Goal: Information Seeking & Learning: Learn about a topic

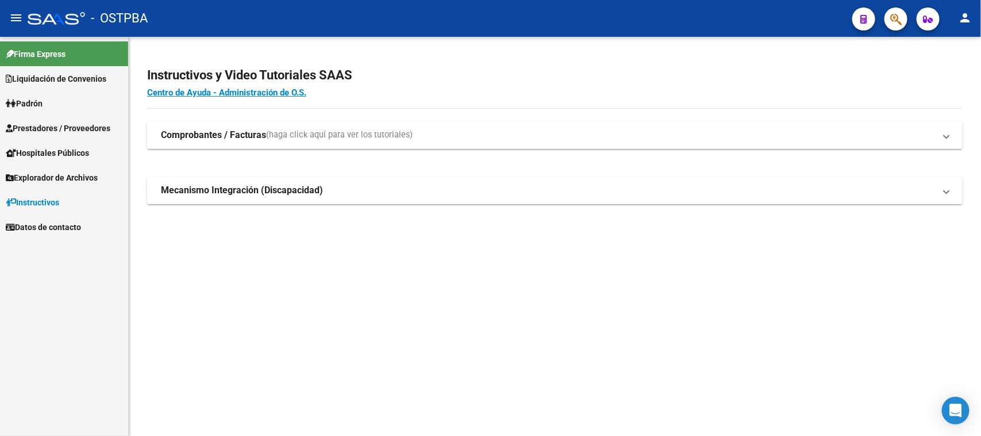
click at [70, 122] on span "Prestadores / Proveedores" at bounding box center [58, 128] width 105 height 13
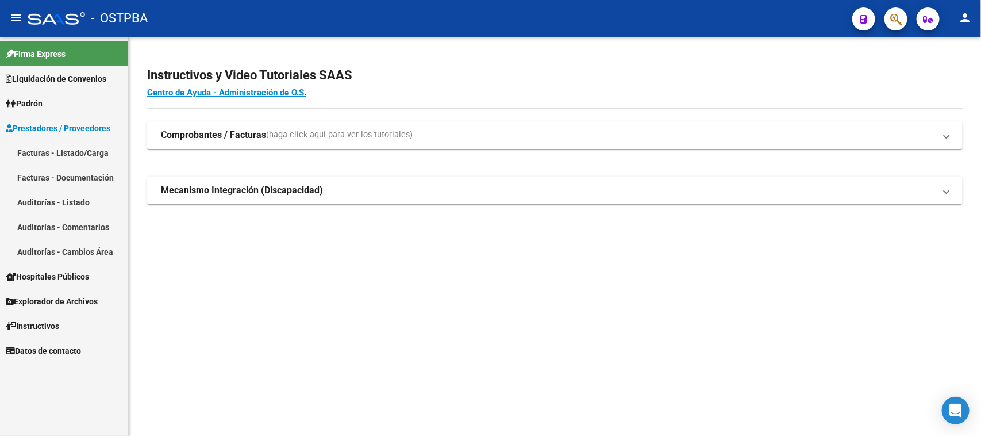
click at [63, 141] on link "Facturas - Listado/Carga" at bounding box center [64, 152] width 128 height 25
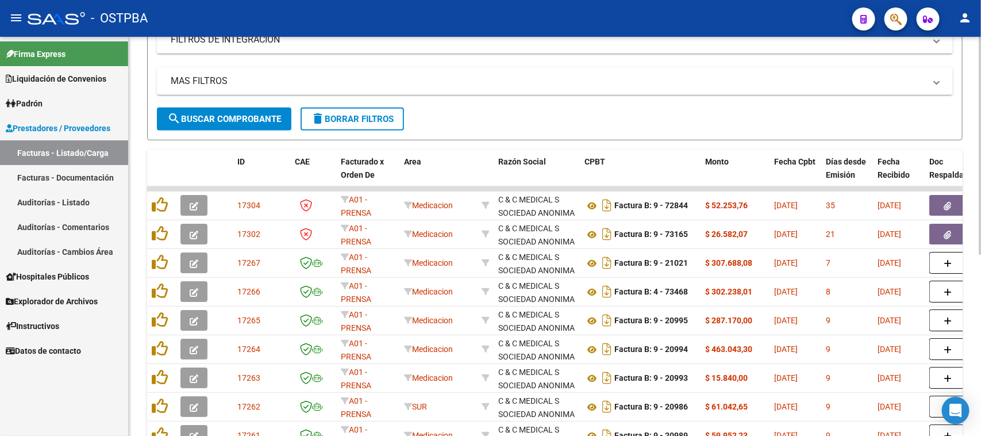
scroll to position [333, 0]
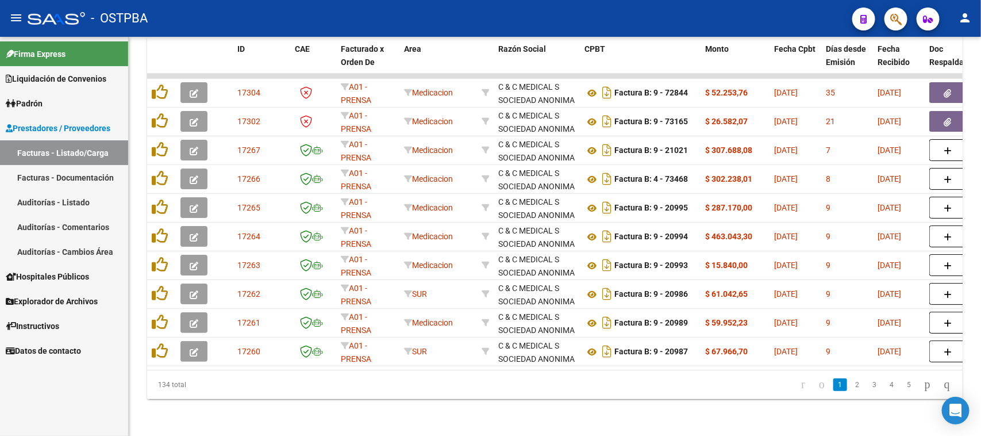
click at [45, 199] on link "Auditorías - Listado" at bounding box center [64, 202] width 128 height 25
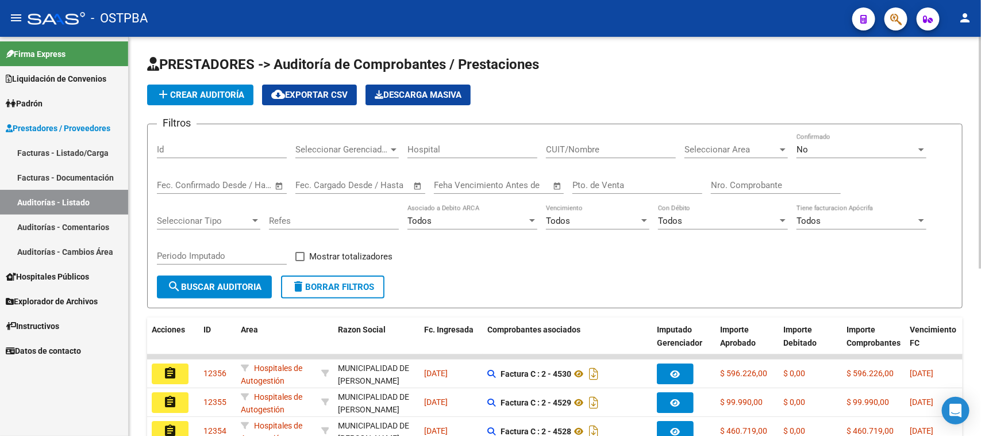
click at [711, 182] on input "Nro. Comprobante" at bounding box center [776, 185] width 130 height 10
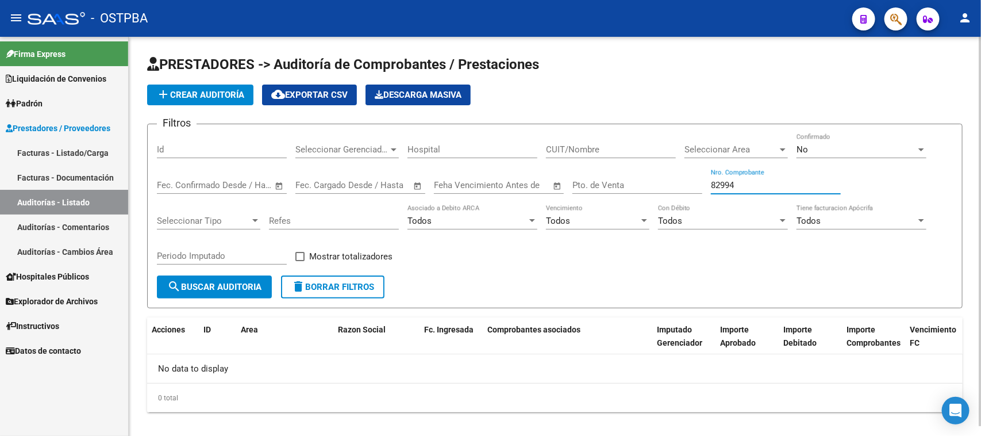
type input "82994"
click at [799, 148] on span "No" at bounding box center [802, 149] width 11 height 10
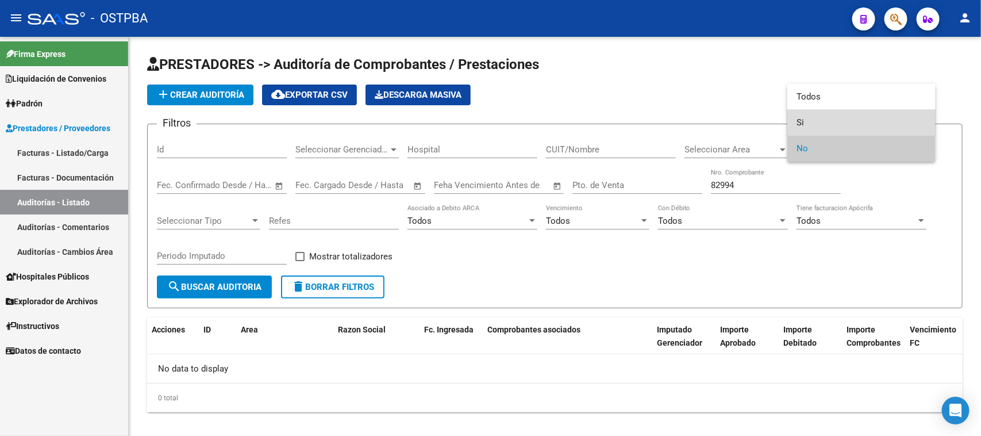
click at [800, 121] on span "Si" at bounding box center [862, 123] width 130 height 26
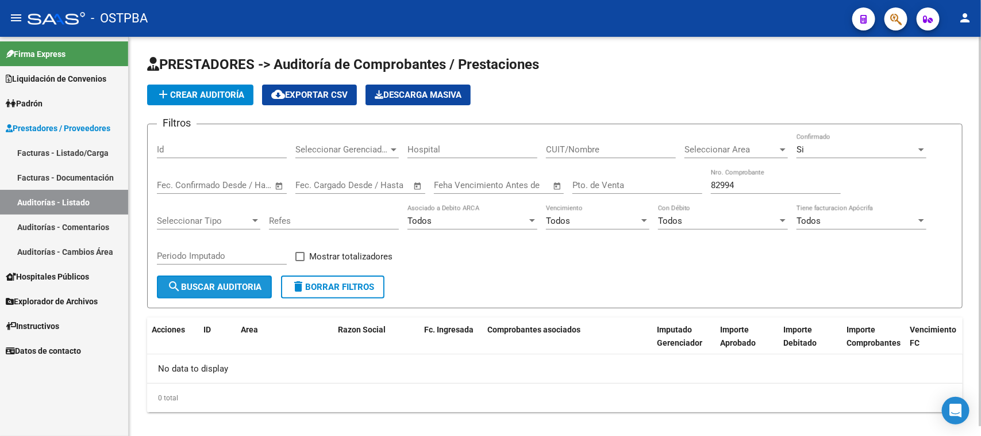
click at [224, 283] on span "search Buscar Auditoria" at bounding box center [214, 287] width 94 height 10
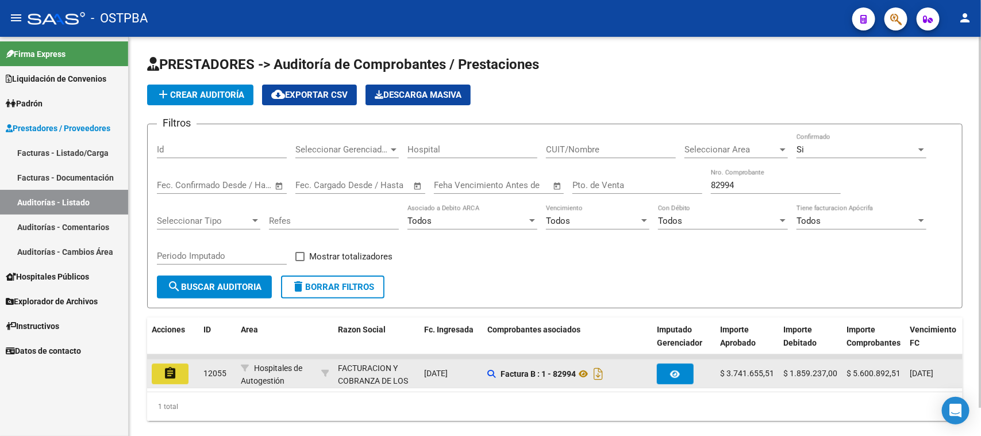
click at [175, 372] on mat-icon "assignment" at bounding box center [170, 373] width 14 height 14
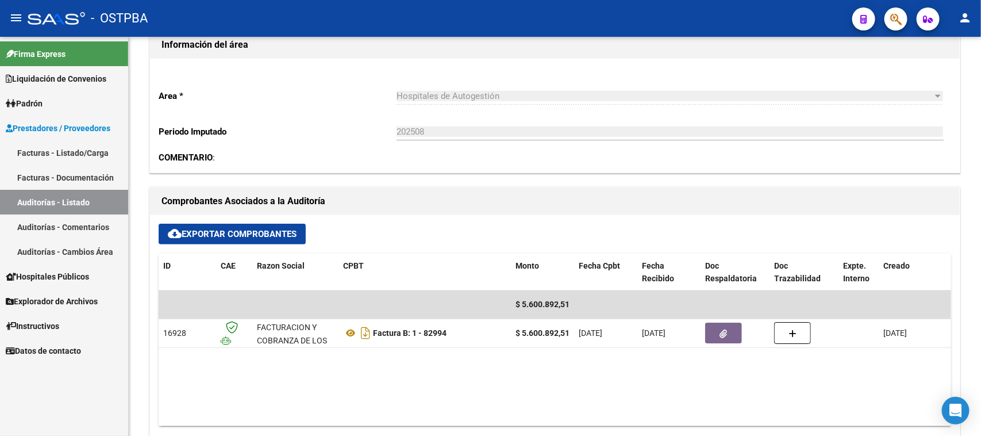
scroll to position [512, 0]
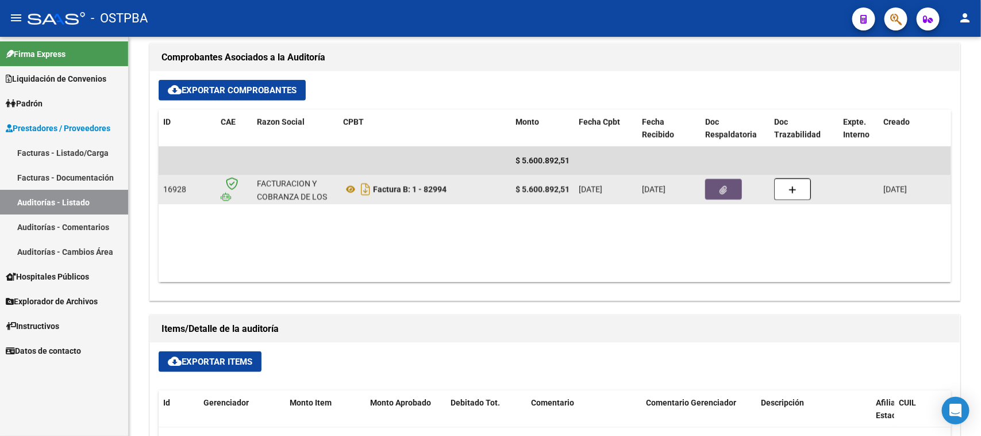
click at [725, 196] on button "button" at bounding box center [723, 189] width 37 height 21
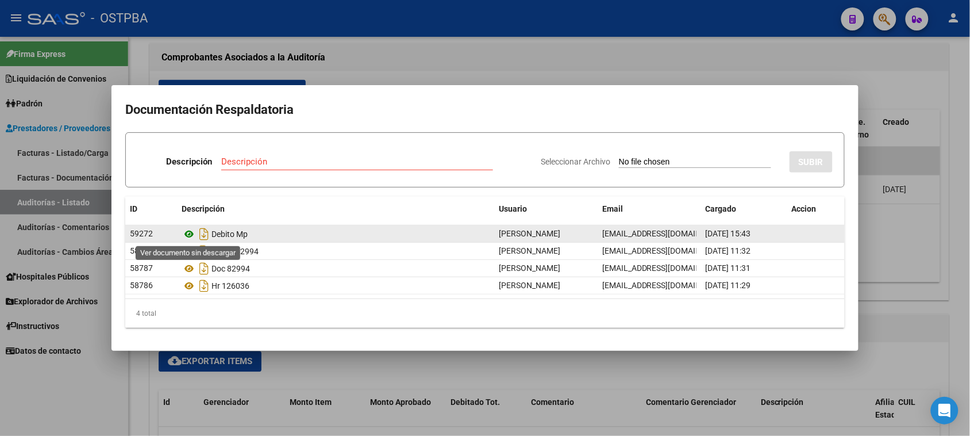
click at [187, 235] on icon at bounding box center [189, 234] width 15 height 14
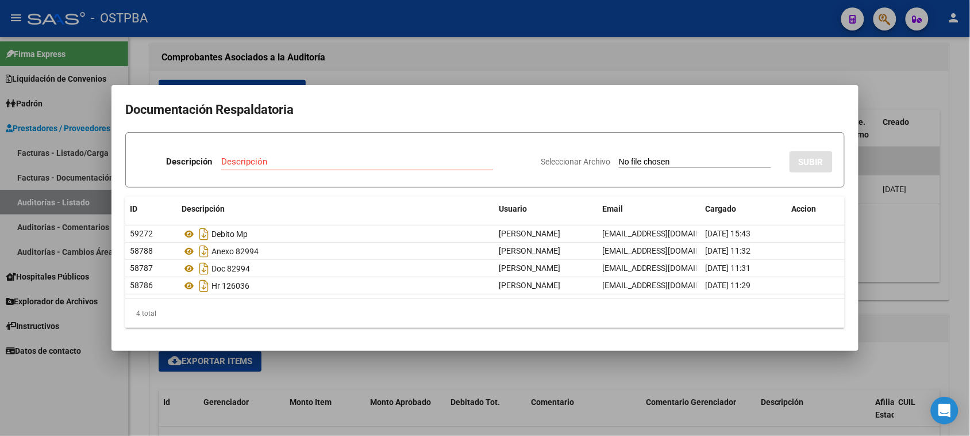
click at [133, 368] on div at bounding box center [485, 218] width 970 height 436
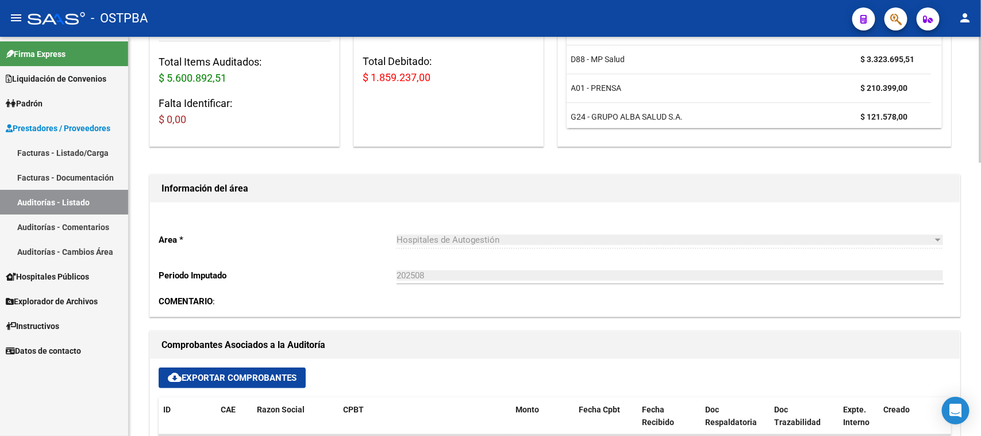
scroll to position [0, 0]
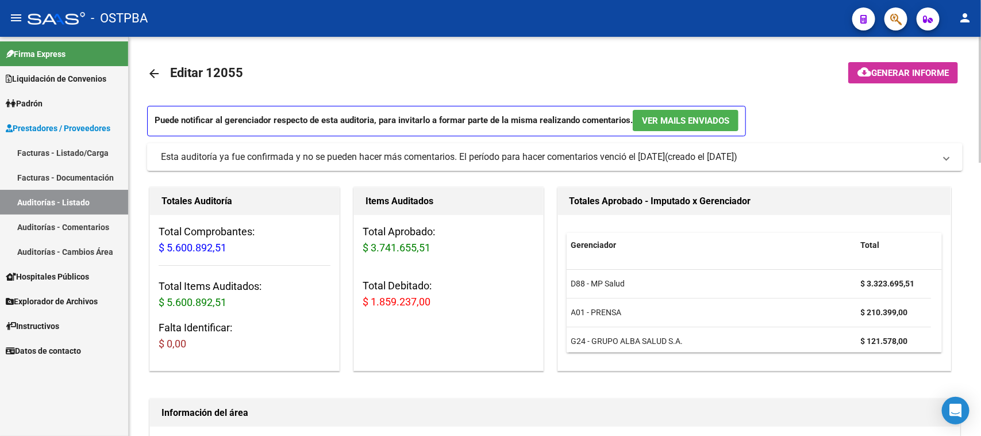
click at [907, 68] on span "Generar informe" at bounding box center [911, 73] width 78 height 10
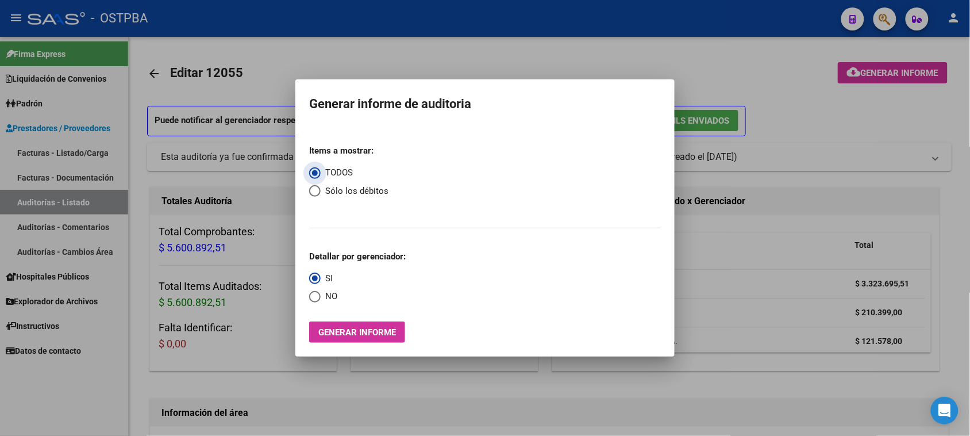
click at [372, 336] on span "Generar informe" at bounding box center [357, 332] width 78 height 10
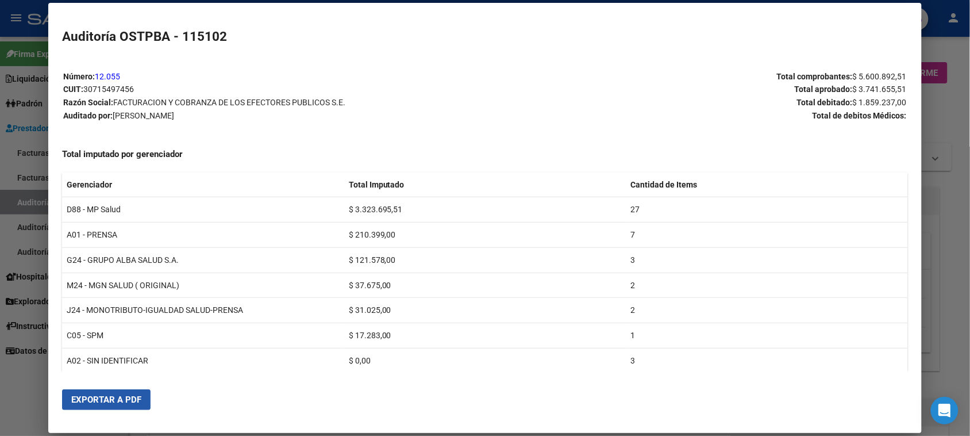
click at [97, 392] on button "Exportar a PDF" at bounding box center [106, 399] width 89 height 21
click at [9, 199] on div at bounding box center [485, 218] width 970 height 436
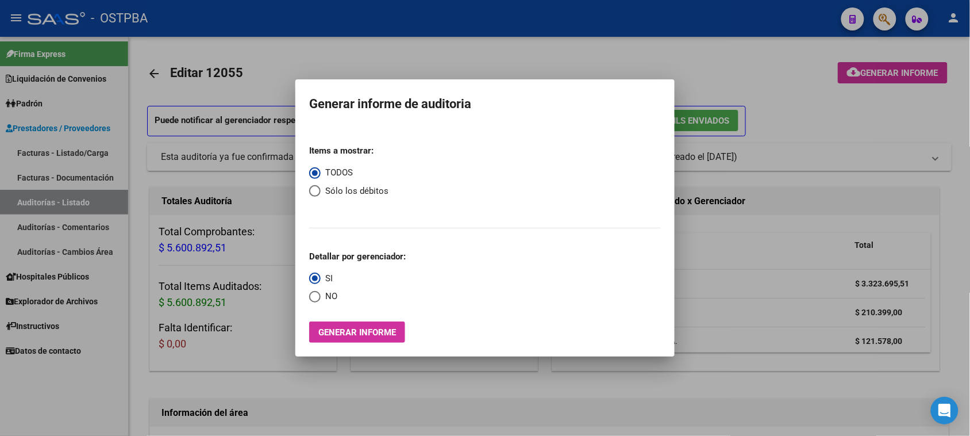
click at [266, 289] on div at bounding box center [485, 218] width 970 height 436
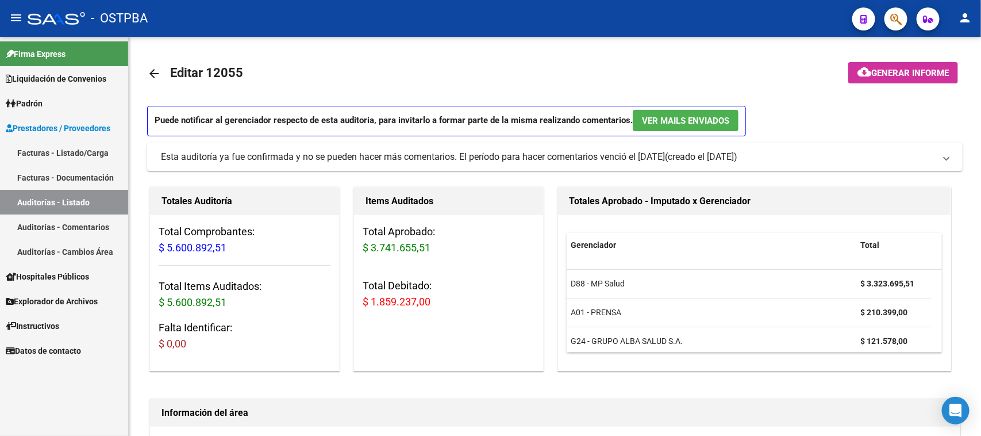
click at [74, 144] on link "Facturas - Listado/Carga" at bounding box center [64, 152] width 128 height 25
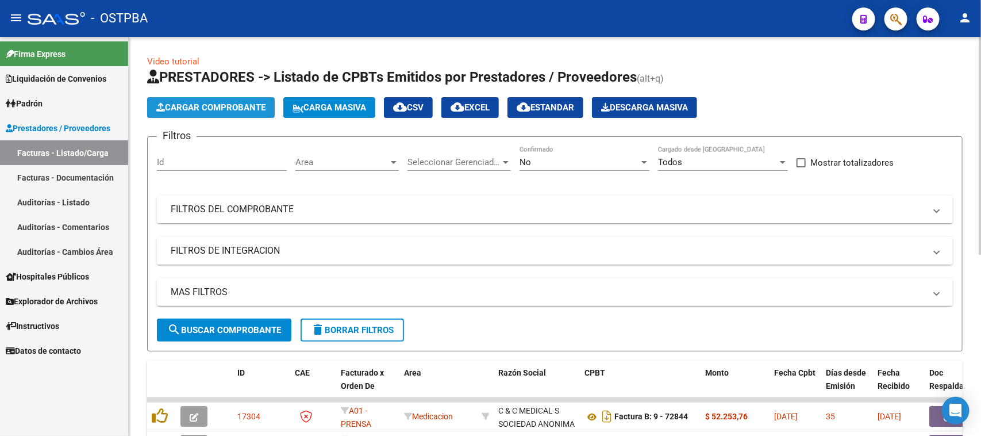
click at [237, 113] on button "Cargar Comprobante" at bounding box center [211, 107] width 128 height 21
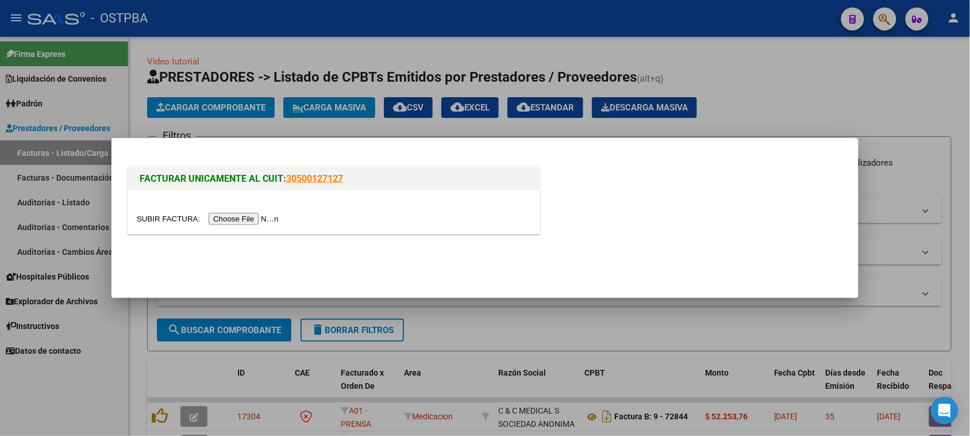
click at [242, 216] on input "file" at bounding box center [209, 219] width 145 height 12
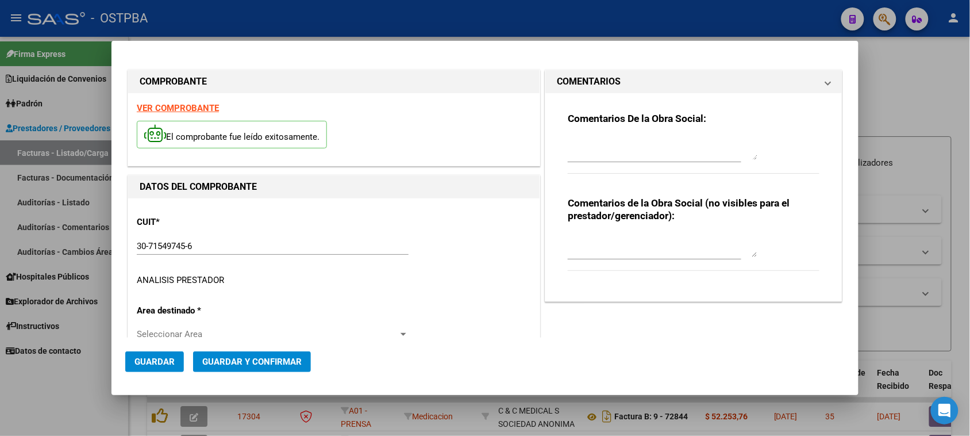
type input "2025-11-17"
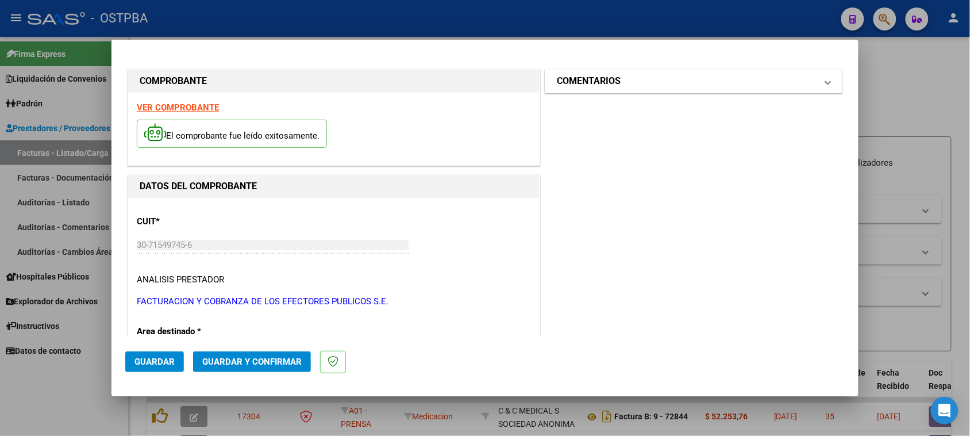
click at [611, 90] on mat-expansion-panel-header "COMENTARIOS" at bounding box center [694, 81] width 297 height 23
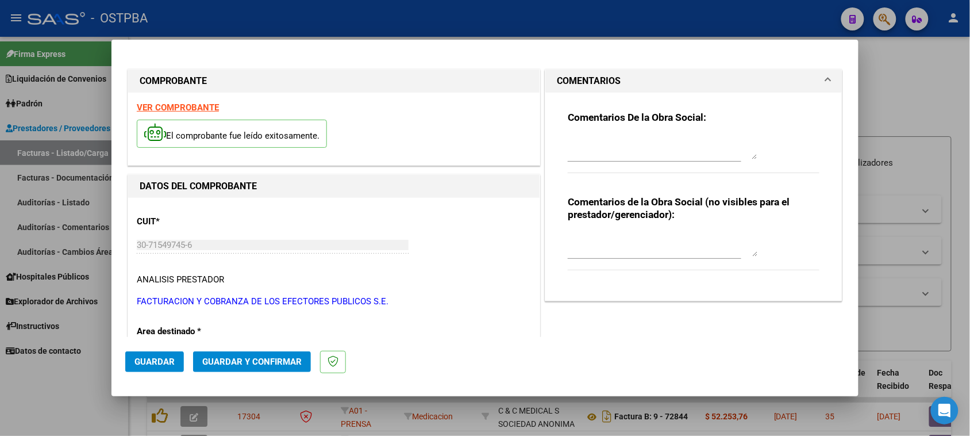
click at [619, 157] on textarea at bounding box center [663, 147] width 190 height 23
type textarea "HR 126501"
click at [152, 355] on button "Guardar" at bounding box center [154, 361] width 59 height 21
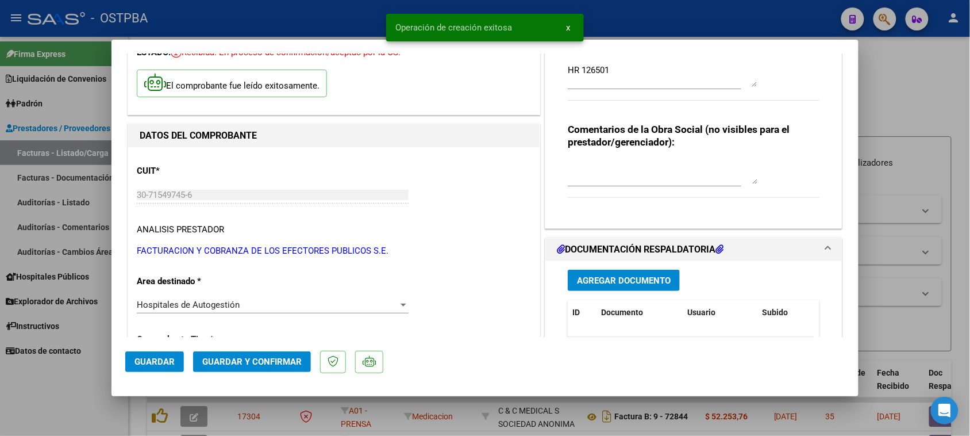
scroll to position [144, 0]
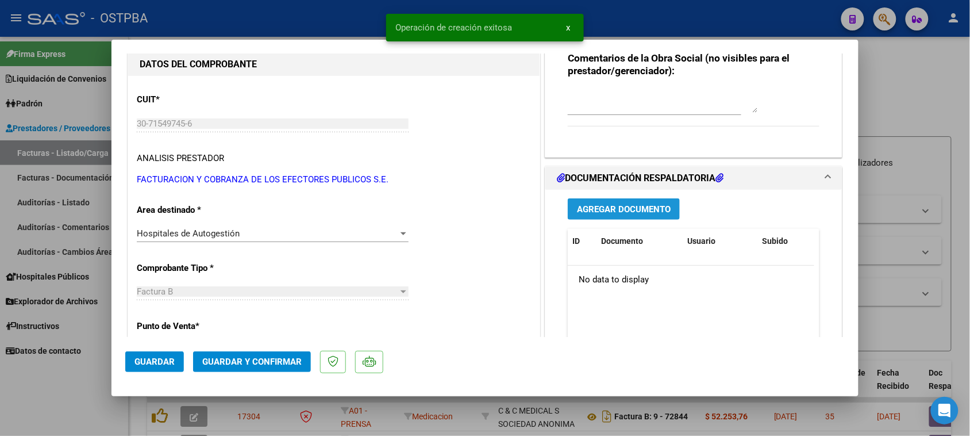
click at [660, 213] on span "Agregar Documento" at bounding box center [624, 209] width 94 height 10
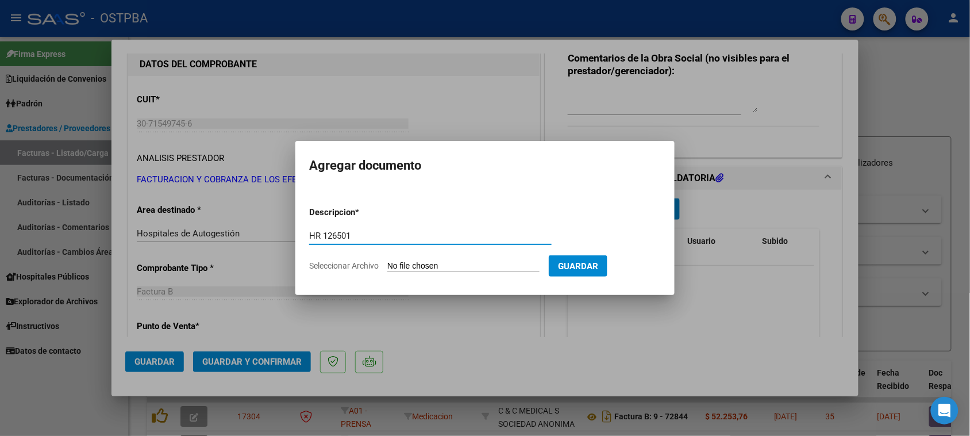
type input "HR 126501"
click at [387, 261] on input "Seleccionar Archivo" at bounding box center [463, 266] width 152 height 11
type input "C:\fakepath\HR 126501.pdf"
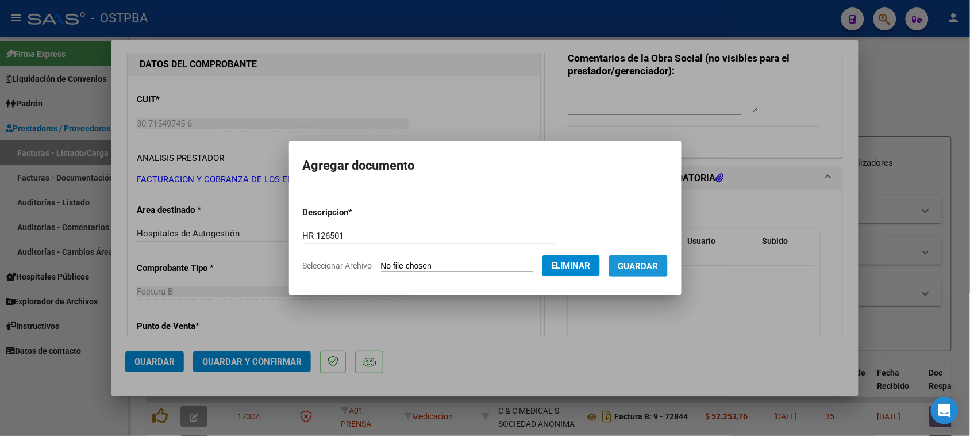
click at [639, 266] on span "Guardar" at bounding box center [639, 266] width 40 height 10
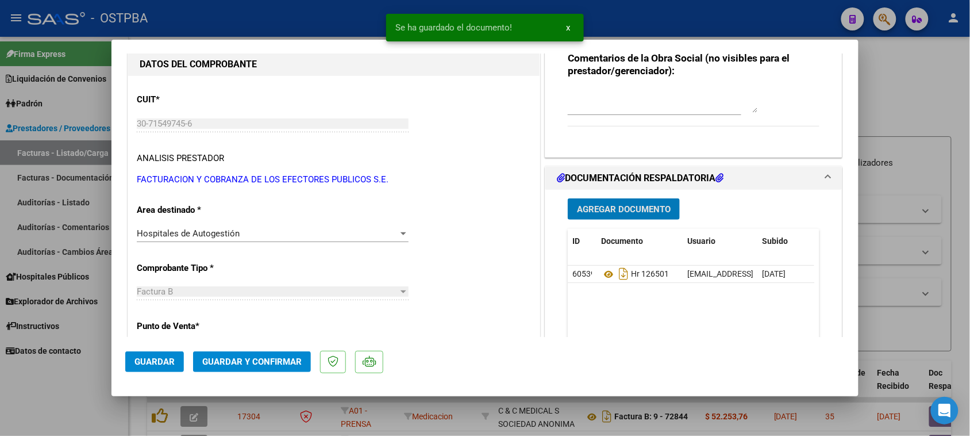
click at [588, 209] on span "Agregar Documento" at bounding box center [624, 209] width 94 height 10
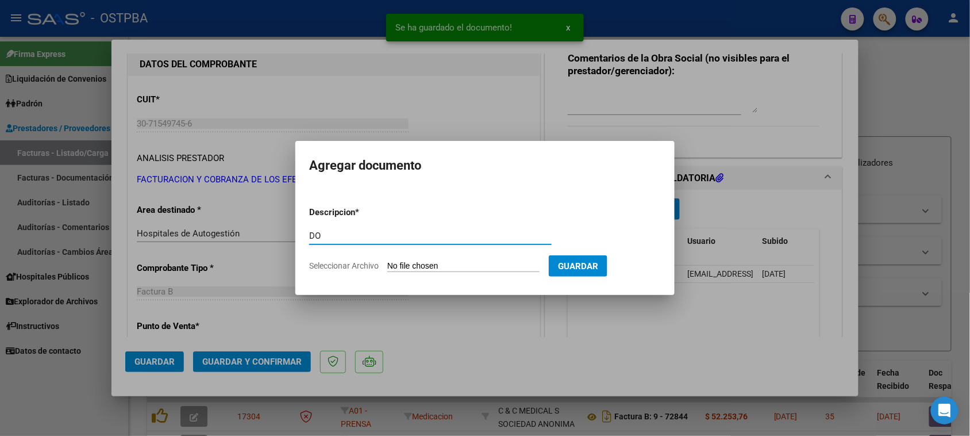
type input "D"
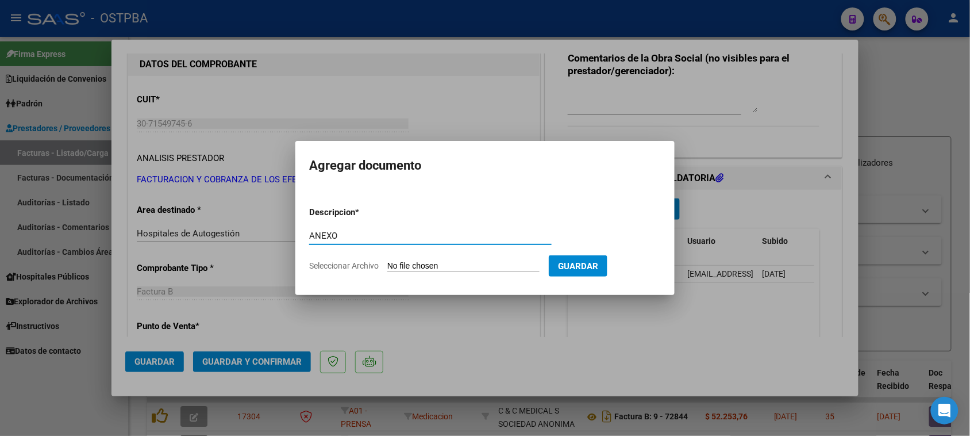
type input "ANEXO"
click at [387, 261] on input "Seleccionar Archivo" at bounding box center [463, 266] width 152 height 11
type input "C:\fakepath\ANEXO 84409.pdf"
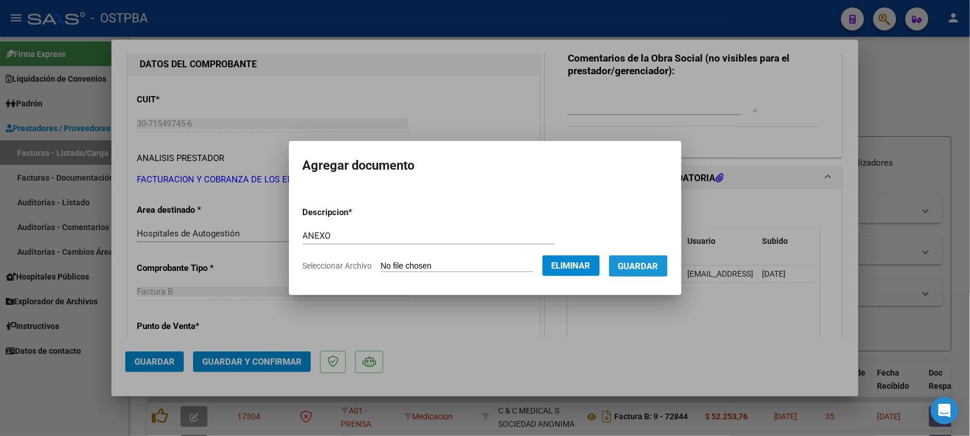
click at [639, 266] on span "Guardar" at bounding box center [639, 266] width 40 height 10
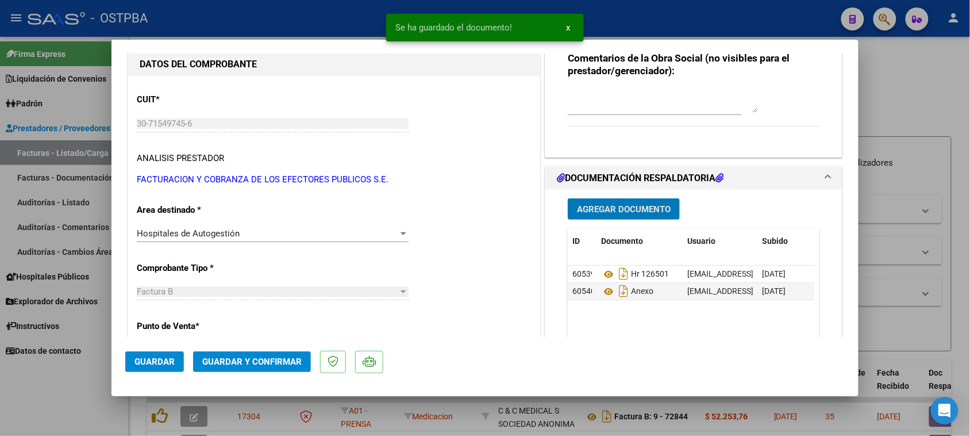
click at [591, 210] on span "Agregar Documento" at bounding box center [624, 209] width 94 height 10
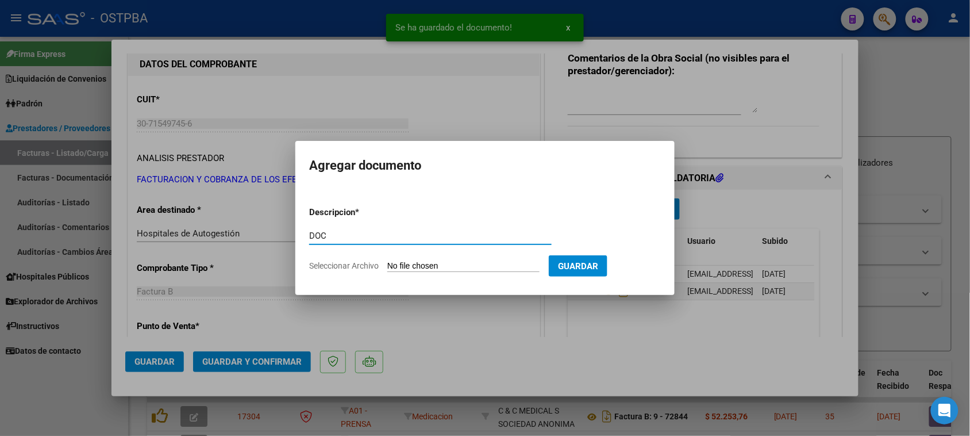
type input "DOC"
click at [387, 261] on input "Seleccionar Archivo" at bounding box center [463, 266] width 152 height 11
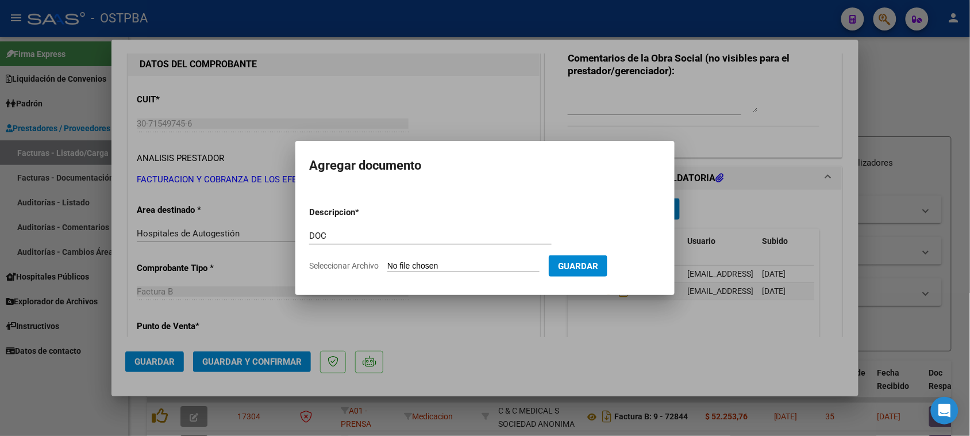
type input "C:\fakepath\DOC 84409.pdf"
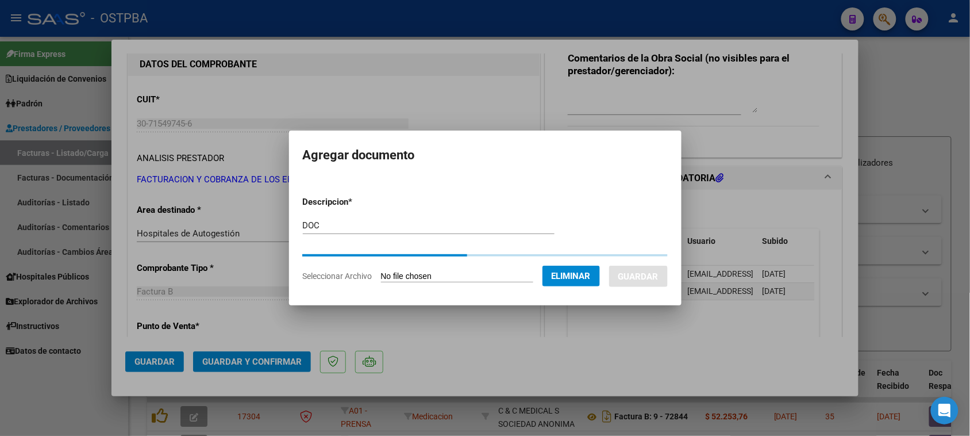
click at [653, 273] on button "Guardar" at bounding box center [638, 276] width 59 height 21
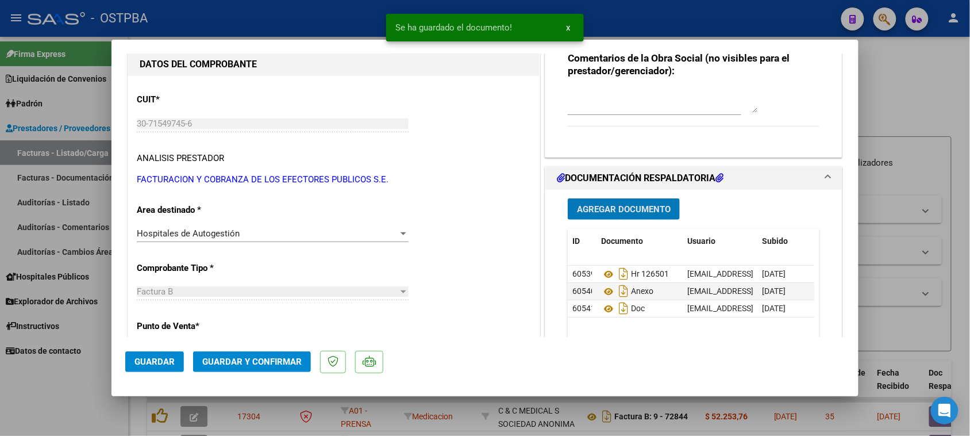
click at [256, 358] on span "Guardar y Confirmar" at bounding box center [251, 361] width 99 height 10
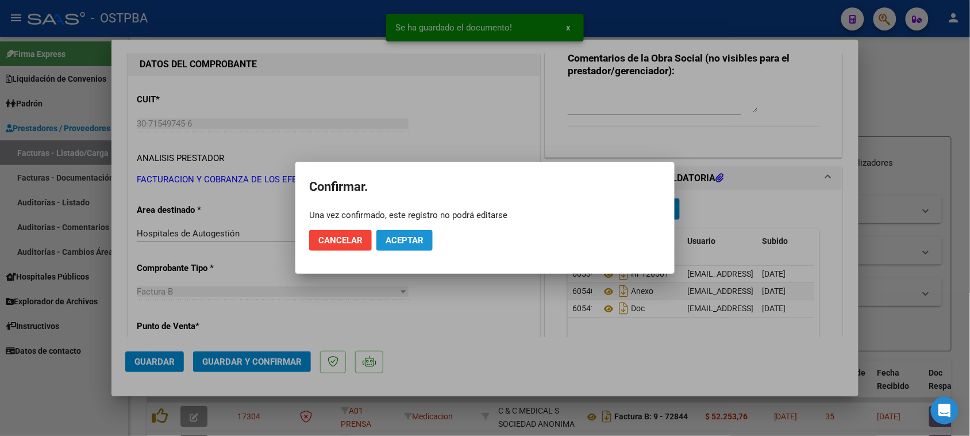
click at [395, 239] on span "Aceptar" at bounding box center [405, 240] width 38 height 10
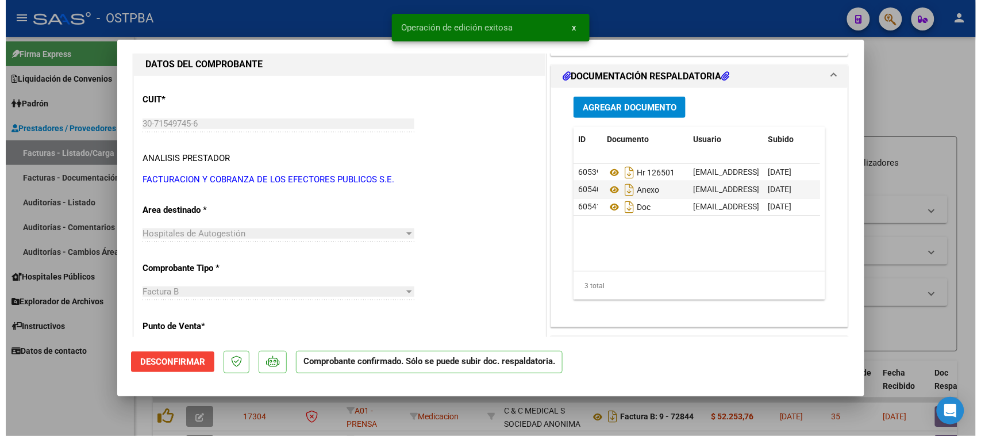
scroll to position [0, 0]
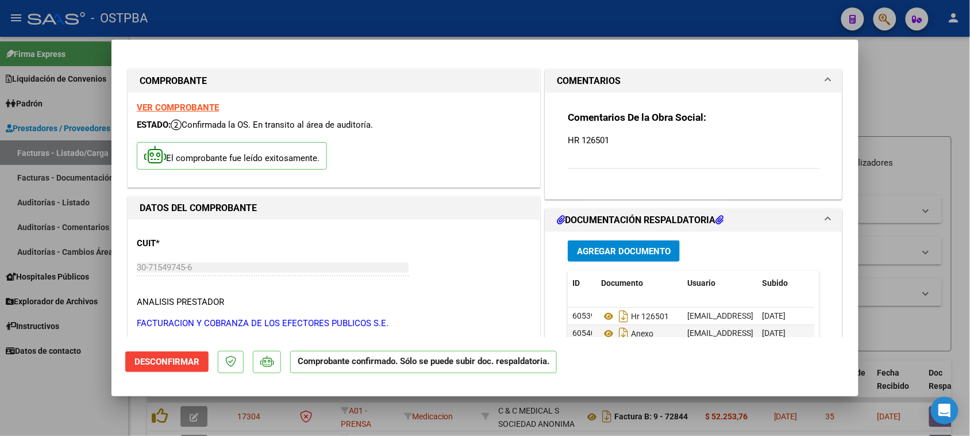
click at [64, 199] on div at bounding box center [485, 218] width 970 height 436
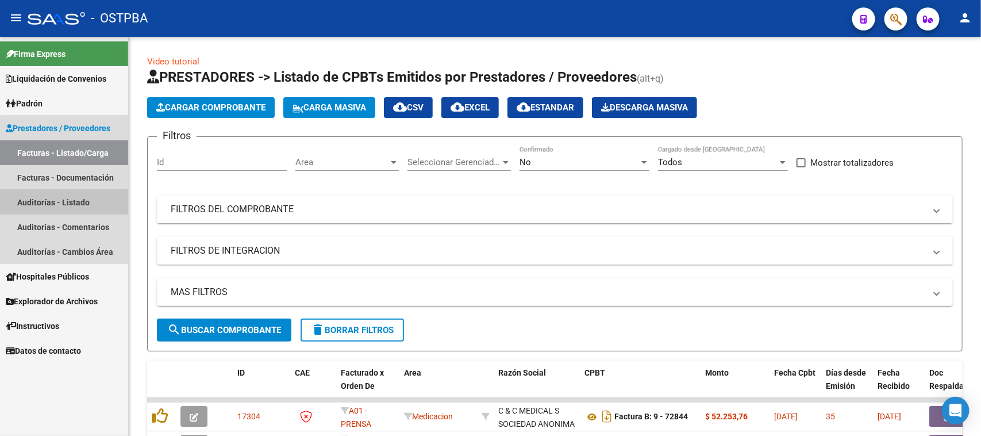
click at [64, 199] on link "Auditorías - Listado" at bounding box center [64, 202] width 128 height 25
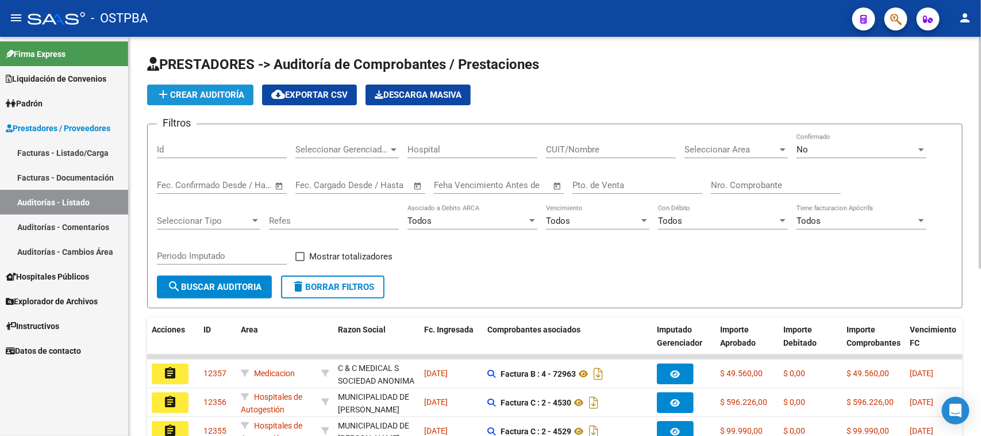
click at [174, 96] on span "add Crear Auditoría" at bounding box center [200, 95] width 88 height 10
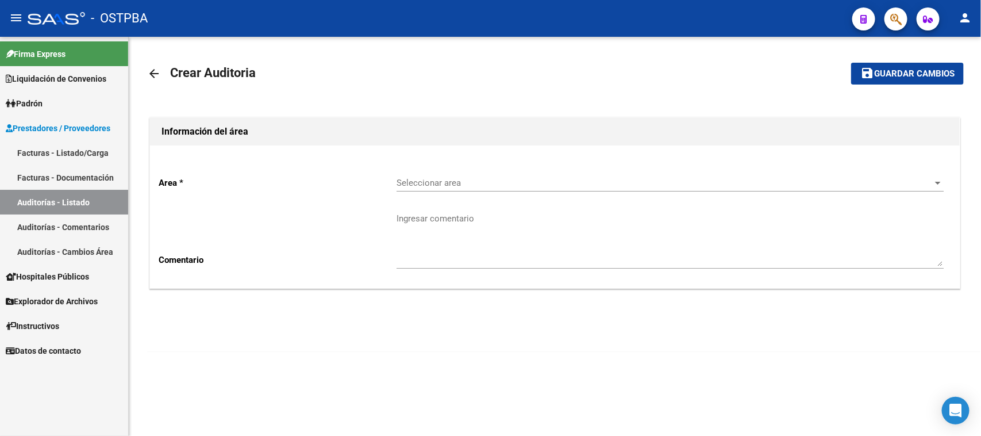
click at [452, 182] on span "Seleccionar area" at bounding box center [665, 183] width 537 height 10
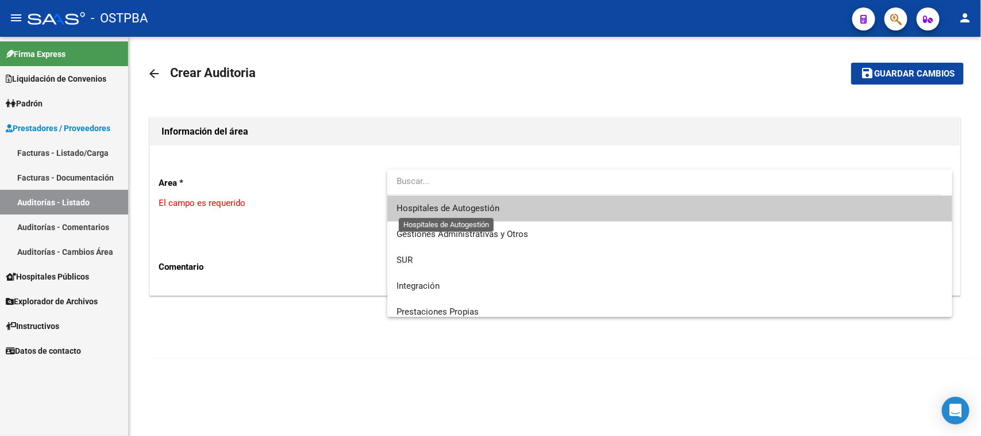
click at [453, 208] on span "Hospitales de Autogestión" at bounding box center [448, 208] width 103 height 10
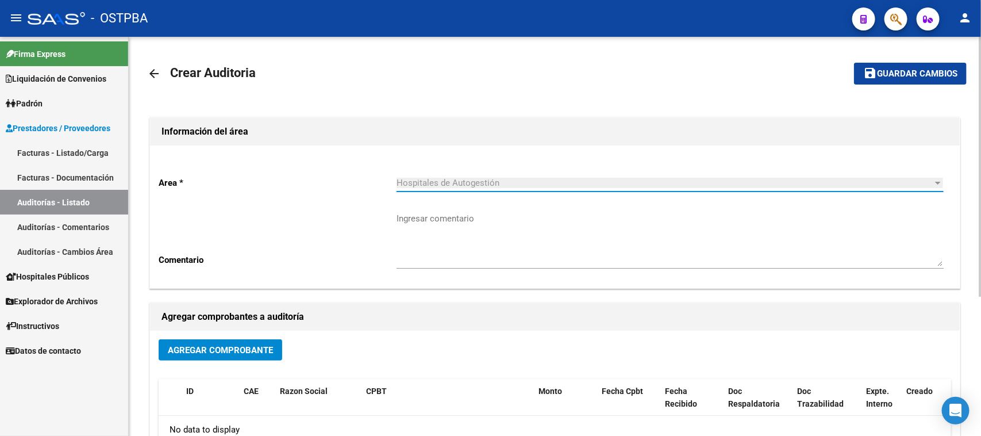
click at [247, 351] on span "Agregar Comprobante" at bounding box center [220, 350] width 105 height 10
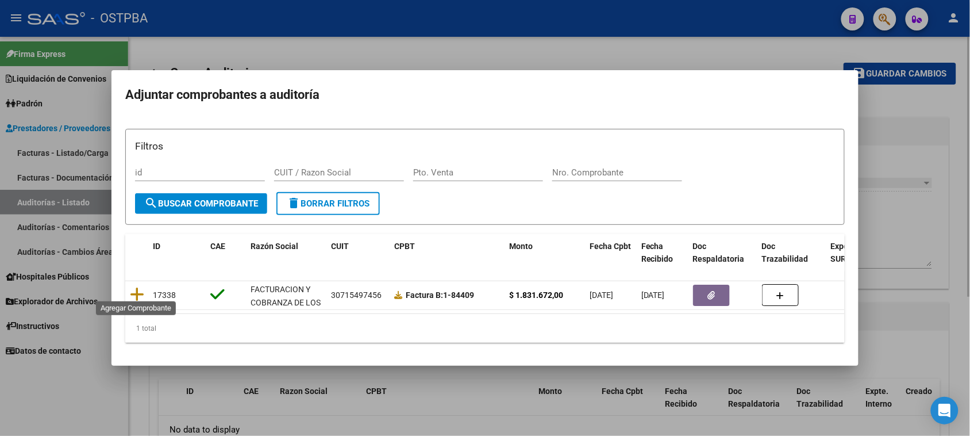
drag, startPoint x: 138, startPoint y: 287, endPoint x: 194, endPoint y: 275, distance: 57.7
click at [138, 286] on icon at bounding box center [137, 294] width 14 height 16
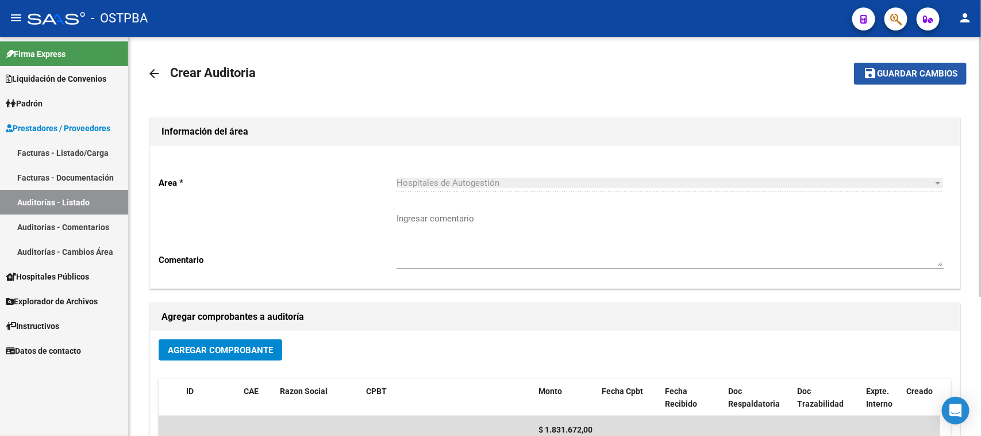
click at [891, 82] on button "save Guardar cambios" at bounding box center [910, 73] width 113 height 21
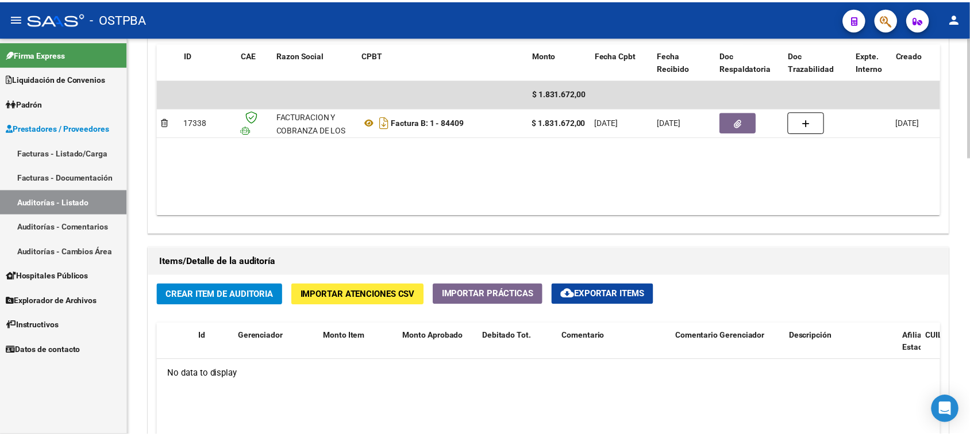
scroll to position [647, 0]
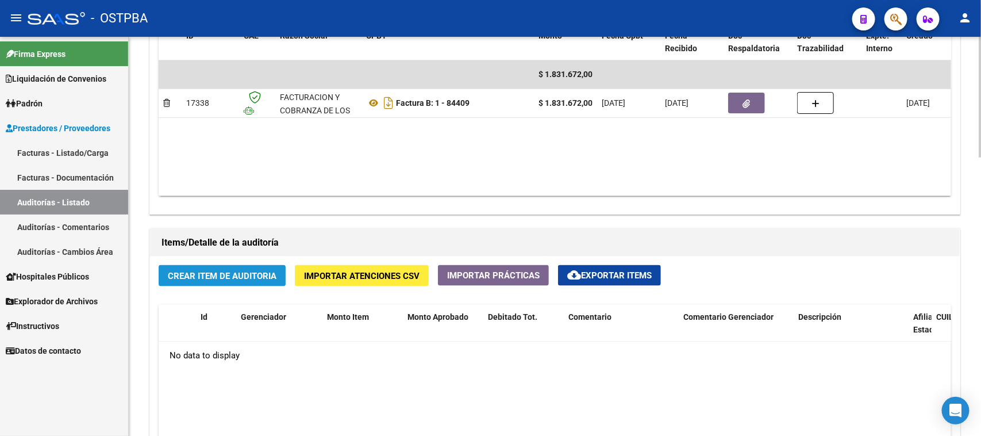
click at [267, 279] on span "Crear Item de Auditoria" at bounding box center [222, 276] width 109 height 10
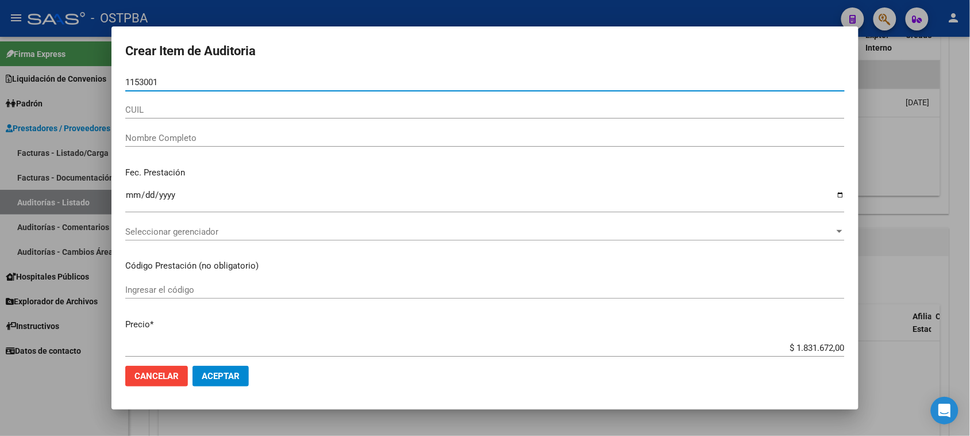
type input "11530011"
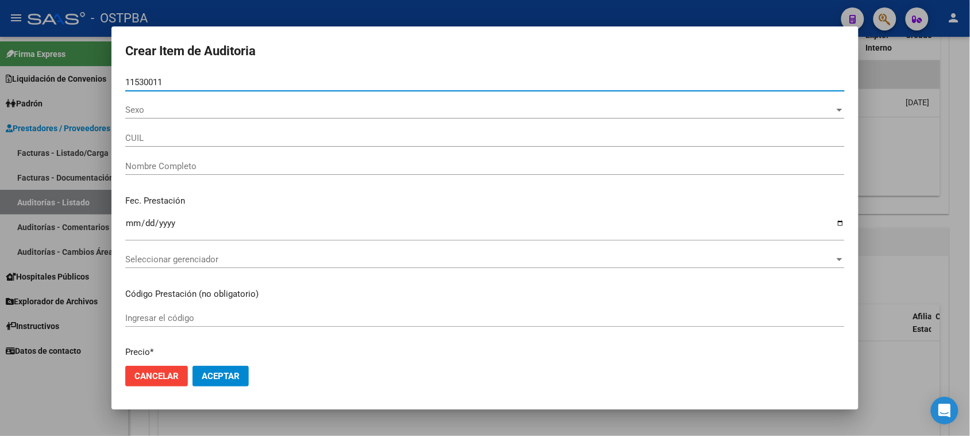
type input "27115300119"
type input "HAVERL MARGARITA ROSA"
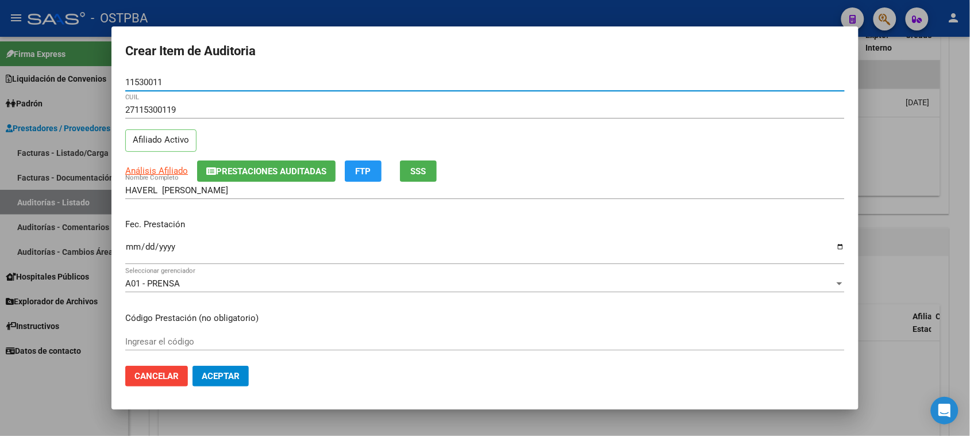
type input "11530011"
click at [415, 177] on button "SSS" at bounding box center [418, 170] width 37 height 21
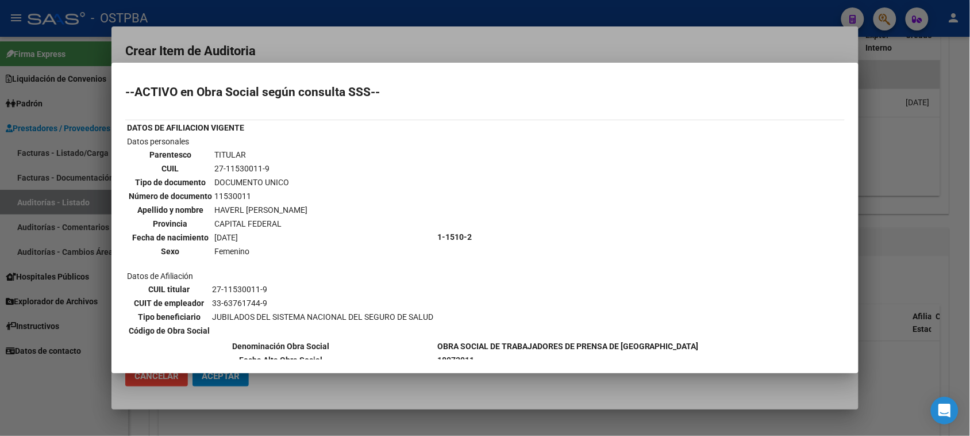
drag, startPoint x: 60, startPoint y: 406, endPoint x: 87, endPoint y: 352, distance: 60.9
click at [60, 405] on div at bounding box center [485, 218] width 970 height 436
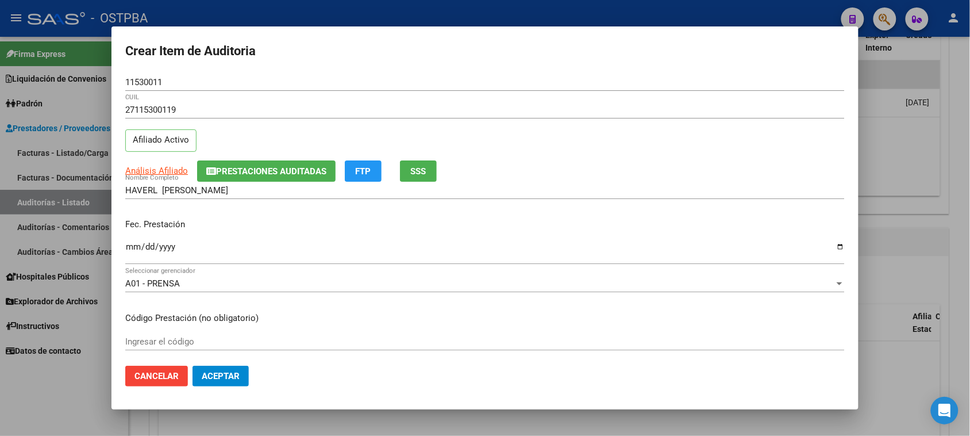
click at [136, 246] on input "Ingresar la fecha" at bounding box center [485, 251] width 720 height 18
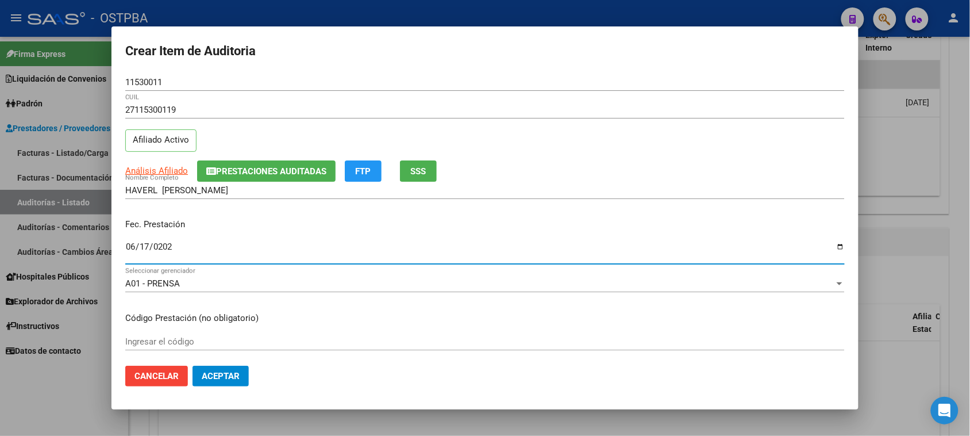
type input "2025-06-17"
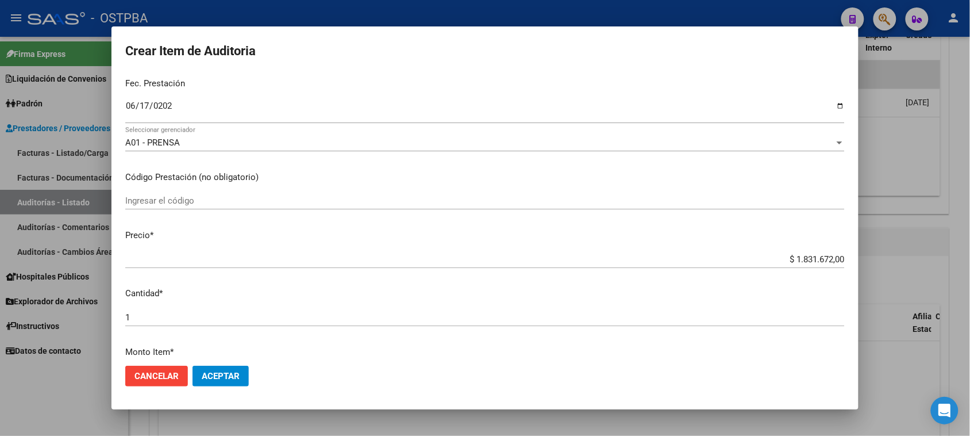
scroll to position [144, 0]
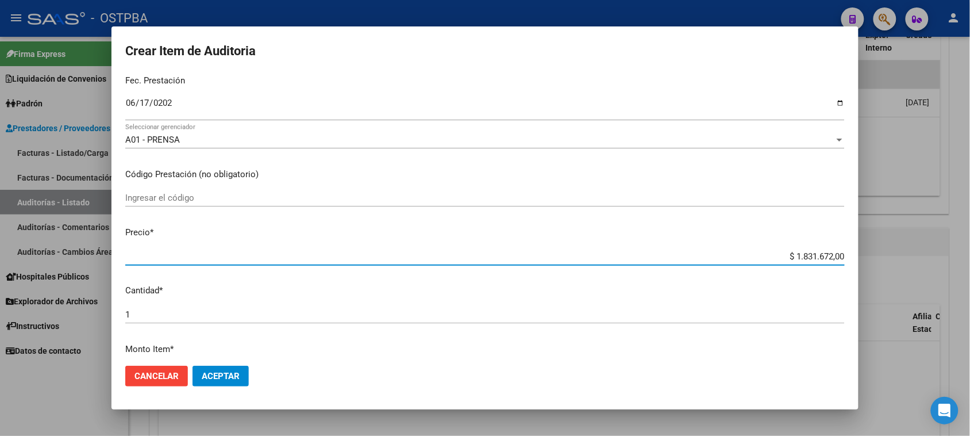
drag, startPoint x: 782, startPoint y: 255, endPoint x: 981, endPoint y: 251, distance: 198.4
click at [970, 251] on html "menu - OSTPBA person Firma Express Liquidación de Convenios Gastos - Items Gast…" at bounding box center [485, 218] width 970 height 436
type input "$ 0,02"
type input "$ 0,25"
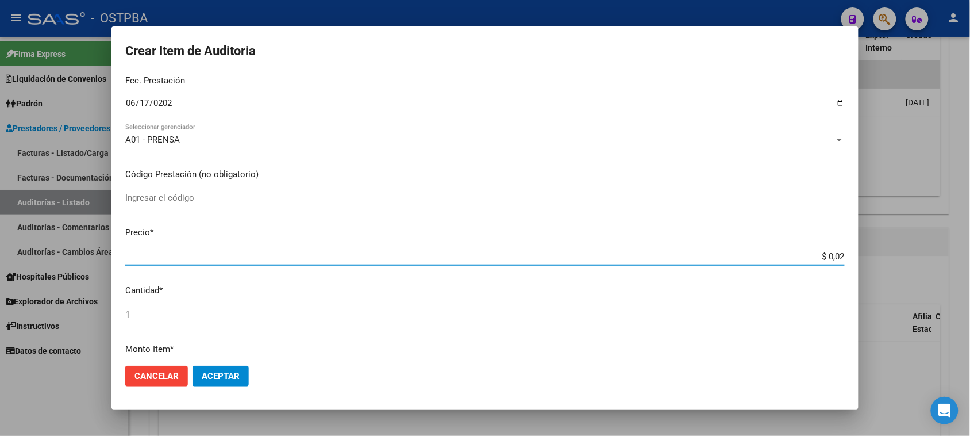
type input "$ 0,25"
type input "$ 2,57"
type input "$ 25,73"
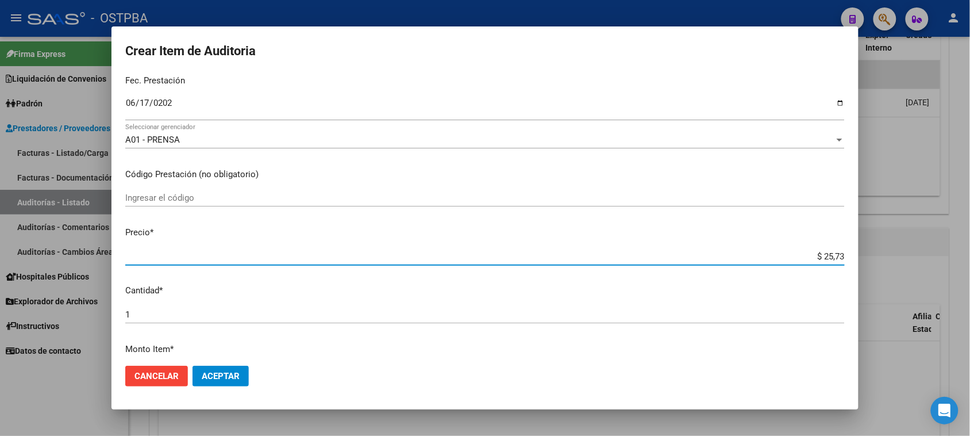
type input "$ 257,30"
type input "$ 2.573,00"
type input "$ 25.730,00"
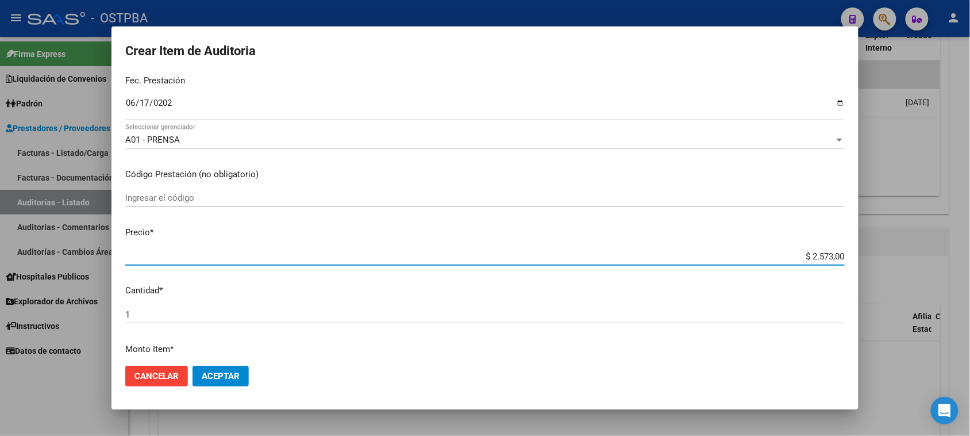
type input "$ 25.730,00"
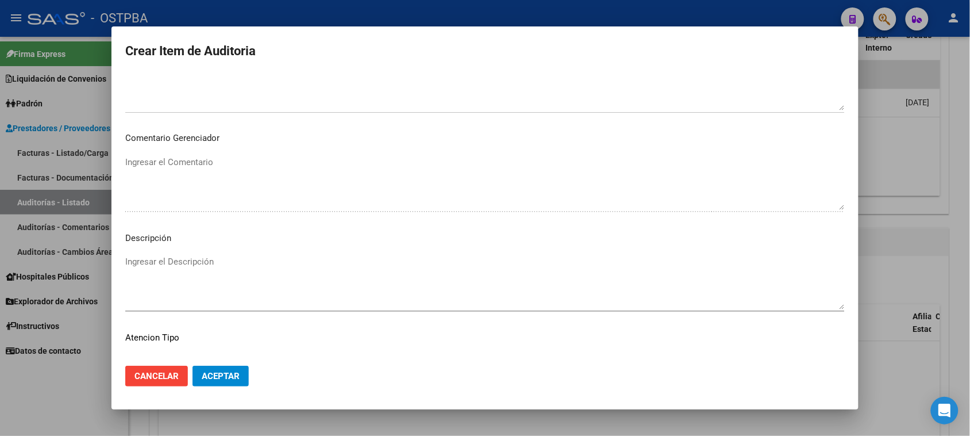
scroll to position [651, 0]
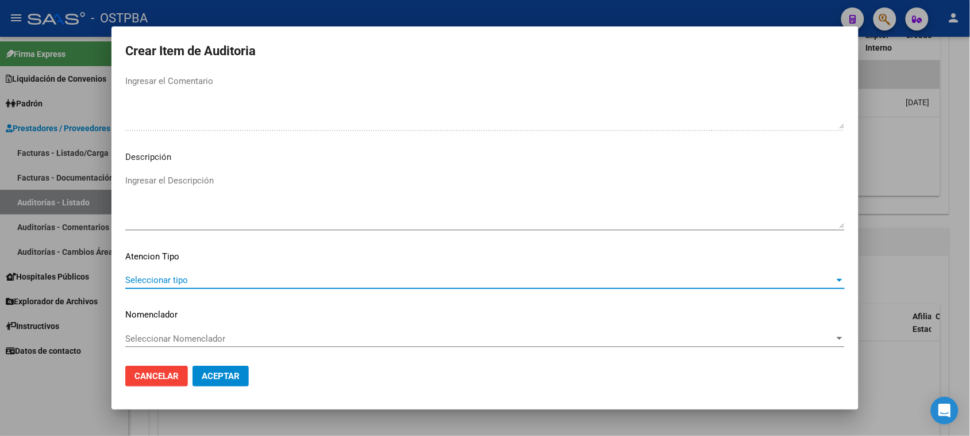
click at [130, 277] on span "Seleccionar tipo" at bounding box center [479, 280] width 709 height 10
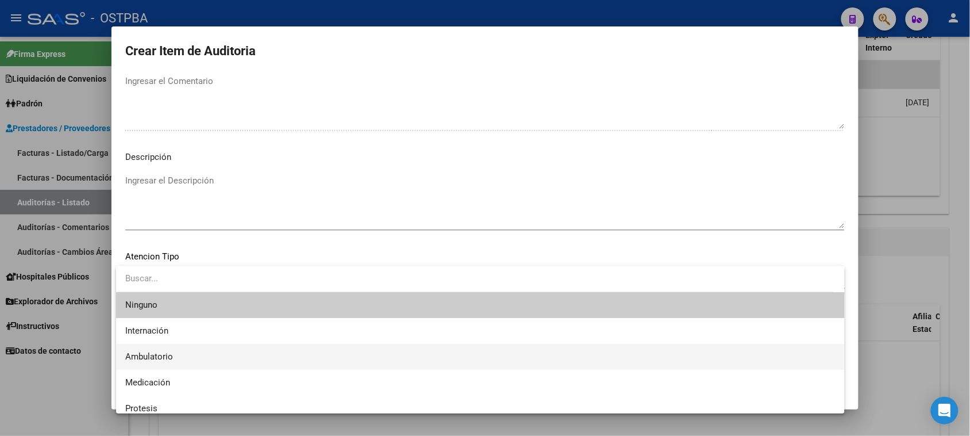
click at [155, 351] on span "Ambulatorio" at bounding box center [480, 357] width 711 height 26
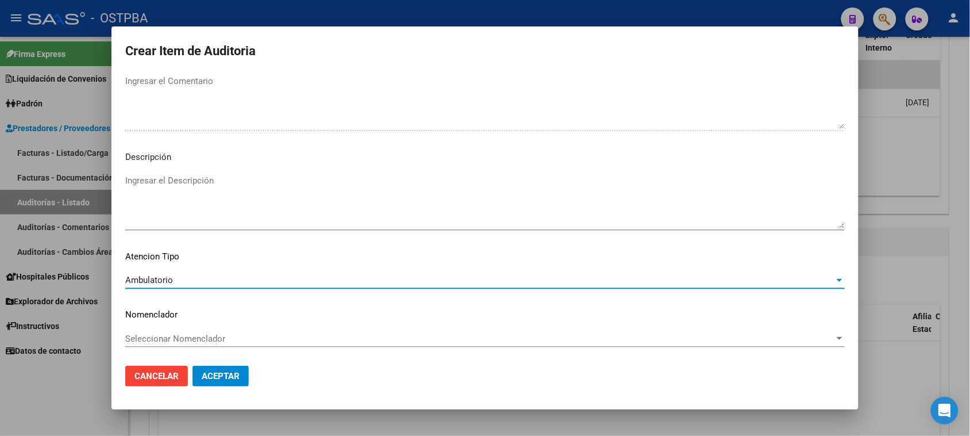
click at [231, 381] on button "Aceptar" at bounding box center [221, 376] width 56 height 21
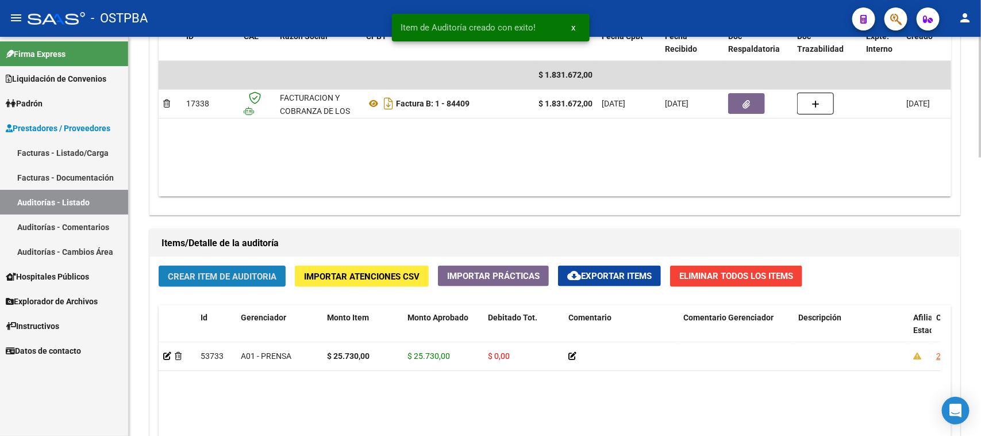
click at [227, 271] on span "Crear Item de Auditoria" at bounding box center [222, 276] width 109 height 10
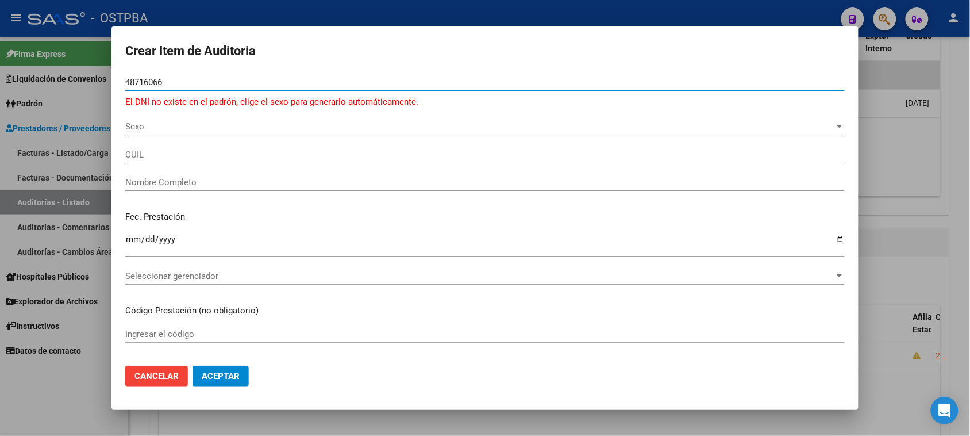
type input "48716066"
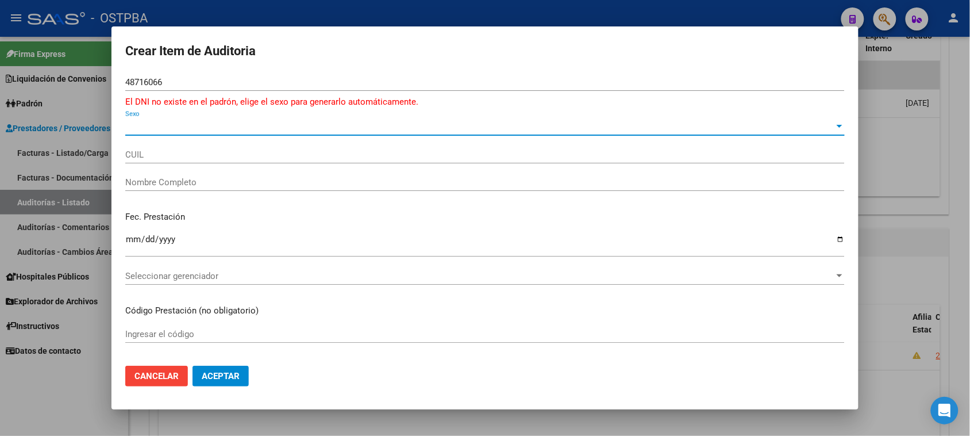
click at [141, 126] on span "Sexo" at bounding box center [479, 126] width 709 height 10
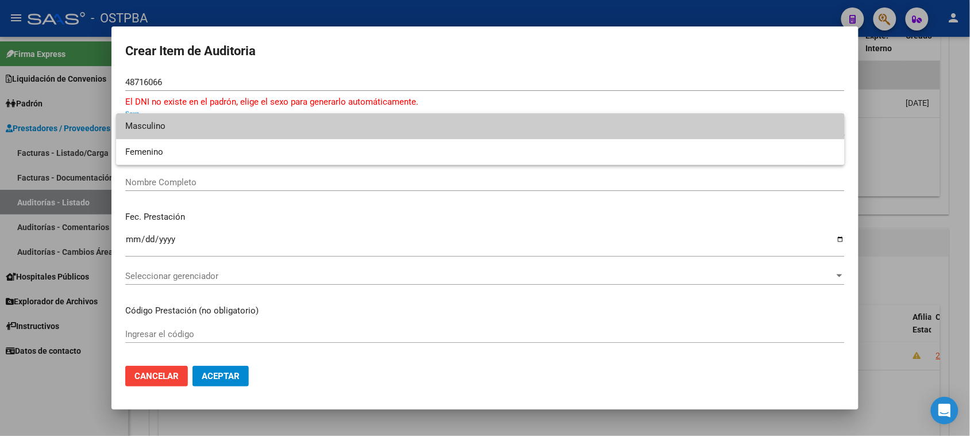
click at [148, 129] on span "Masculino" at bounding box center [480, 126] width 711 height 26
type input "20487160661"
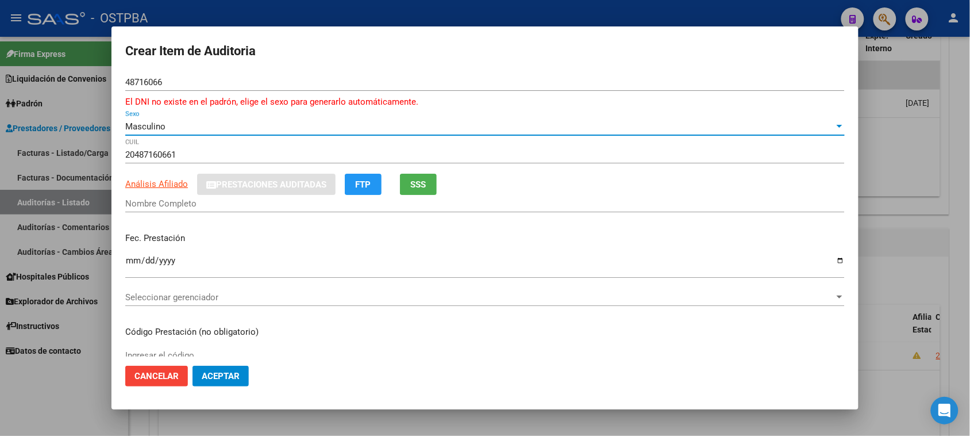
type input "DURE ELIEL THIAGO"
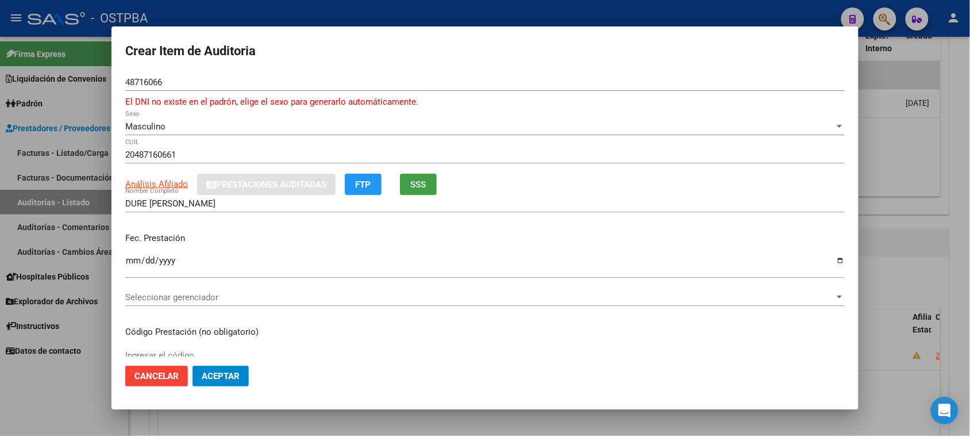
click at [420, 193] on button "SSS" at bounding box center [418, 184] width 37 height 21
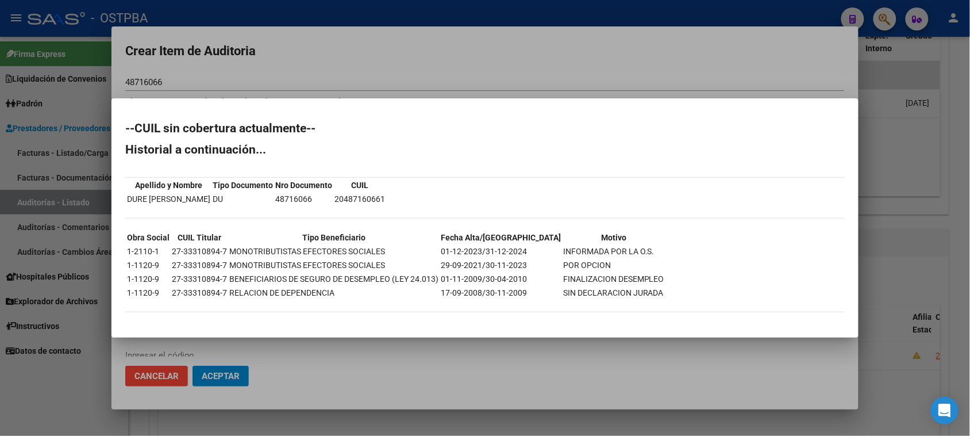
click at [116, 355] on div at bounding box center [485, 218] width 970 height 436
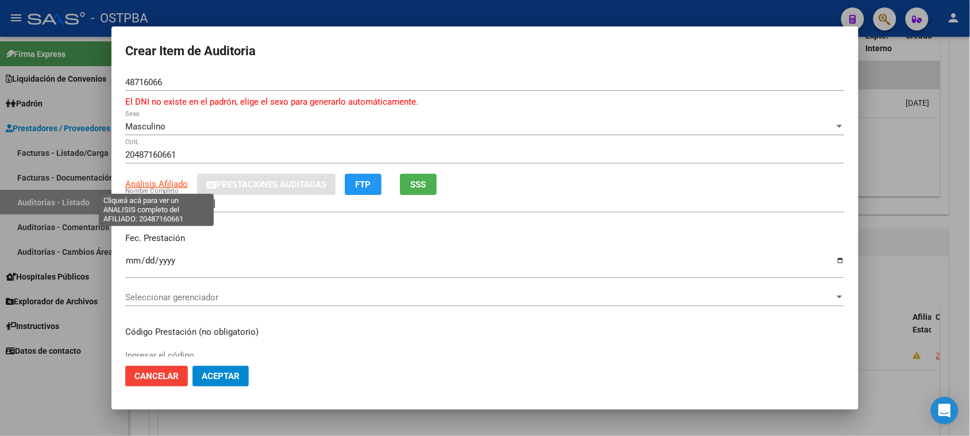
click at [130, 184] on span "Análisis Afiliado" at bounding box center [156, 184] width 63 height 10
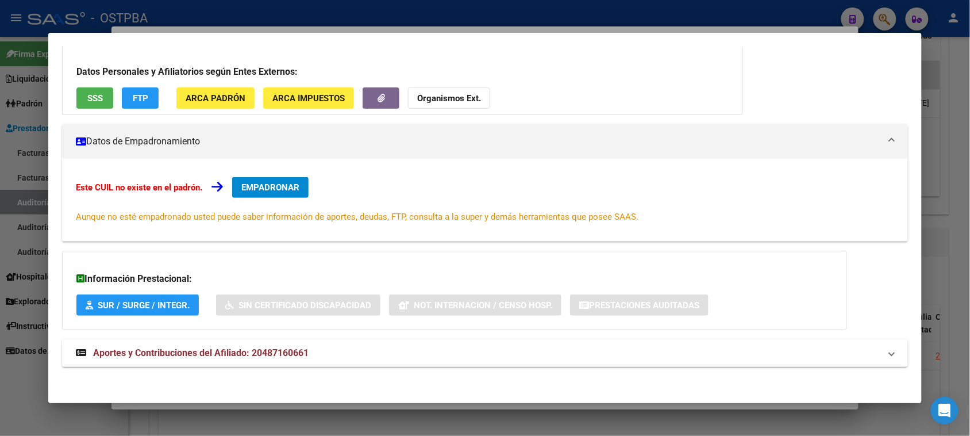
scroll to position [84, 0]
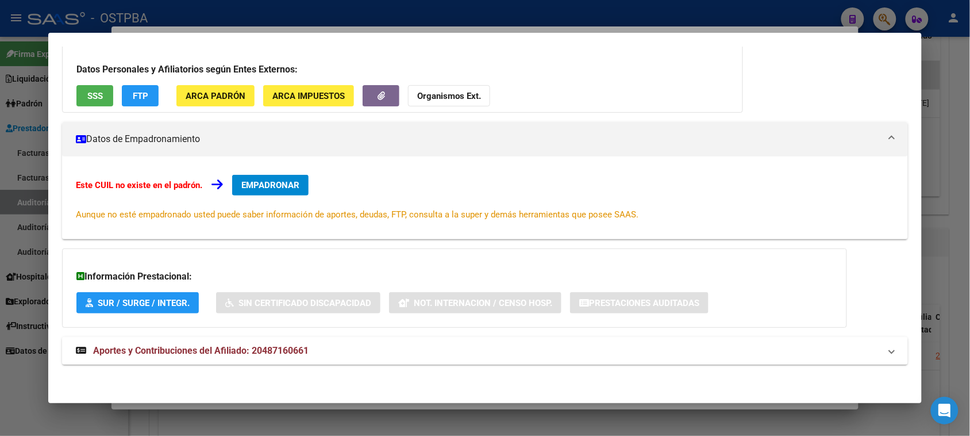
click at [302, 348] on span "Aportes y Contribuciones del Afiliado: 20487160661" at bounding box center [201, 350] width 216 height 11
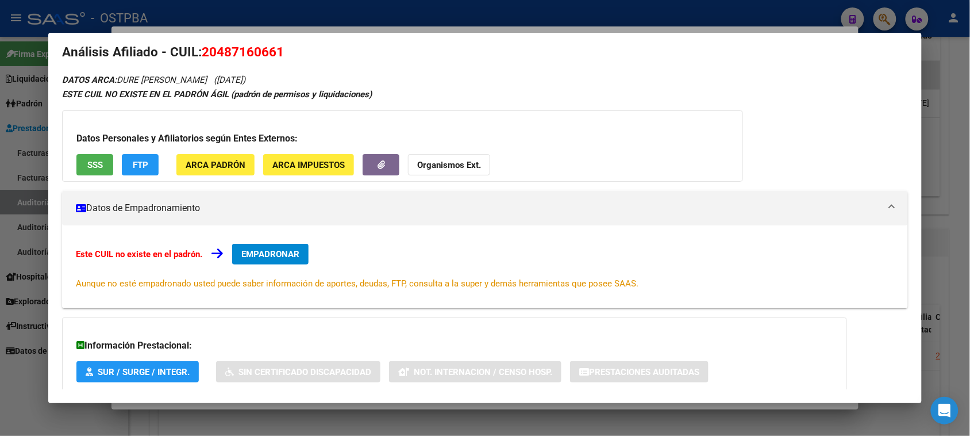
scroll to position [0, 0]
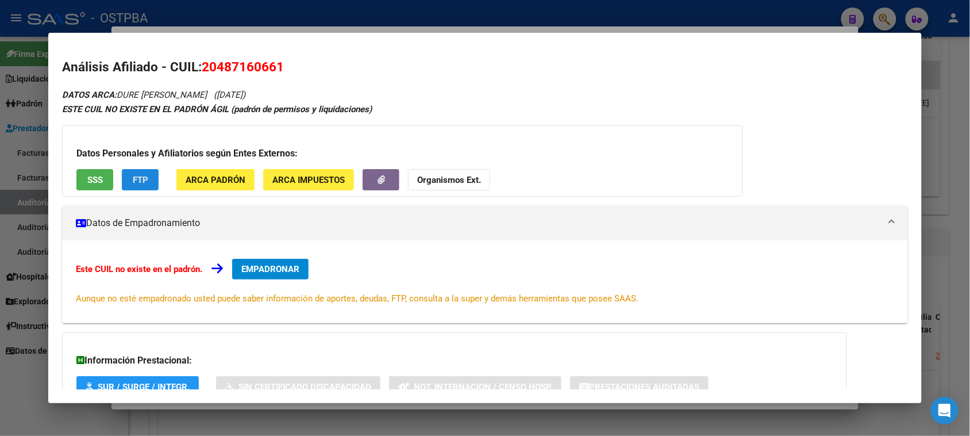
click at [133, 175] on span "FTP" at bounding box center [141, 180] width 16 height 10
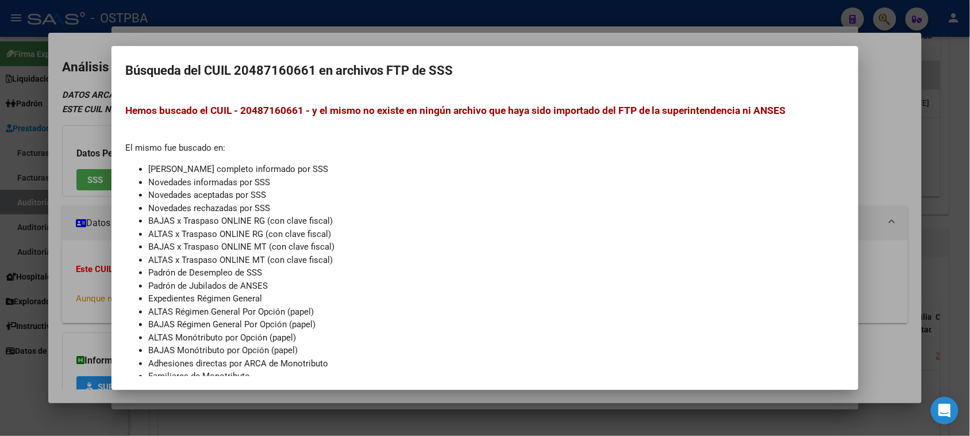
click at [52, 205] on div at bounding box center [485, 218] width 970 height 436
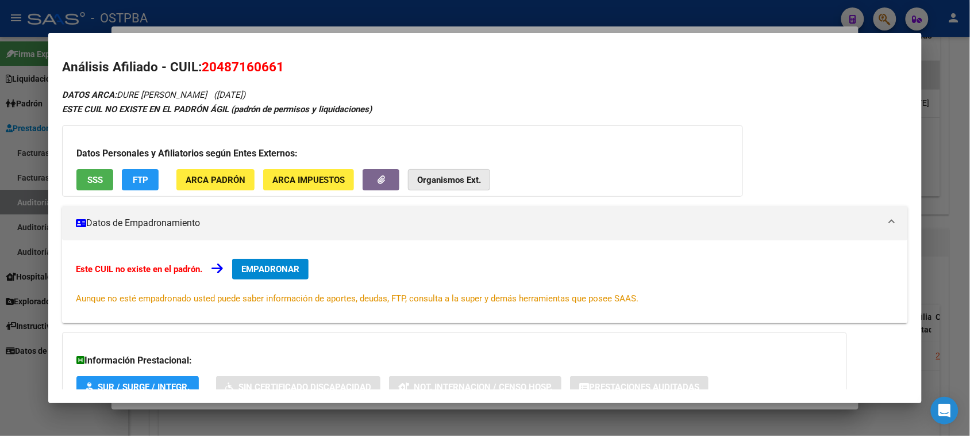
click at [440, 171] on button "Organismos Ext." at bounding box center [449, 179] width 82 height 21
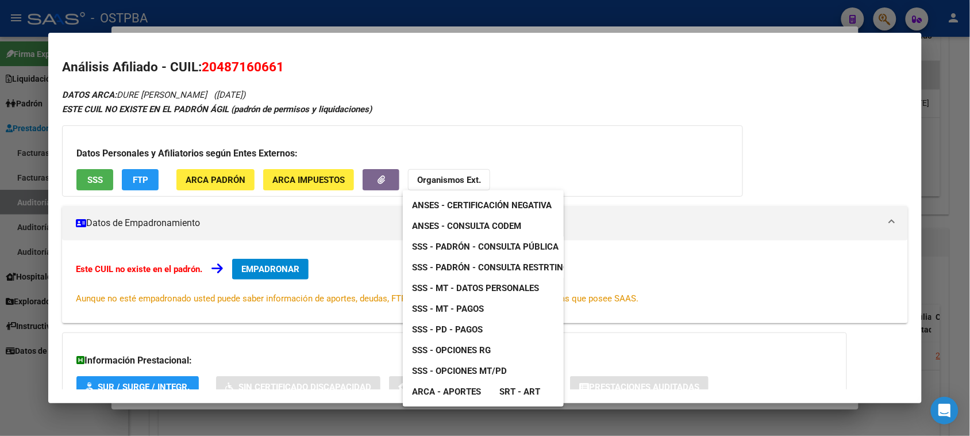
click at [479, 218] on link "ANSES - Consulta CODEM" at bounding box center [467, 226] width 128 height 21
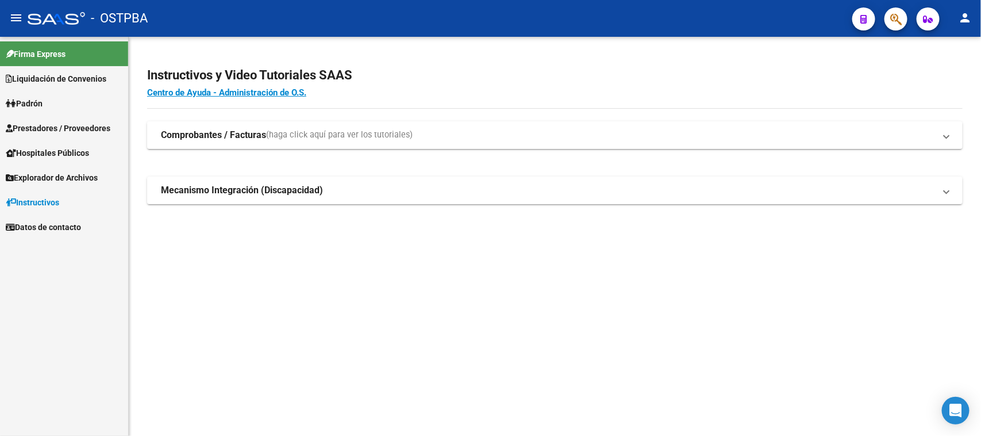
click at [49, 103] on link "Padrón" at bounding box center [64, 103] width 128 height 25
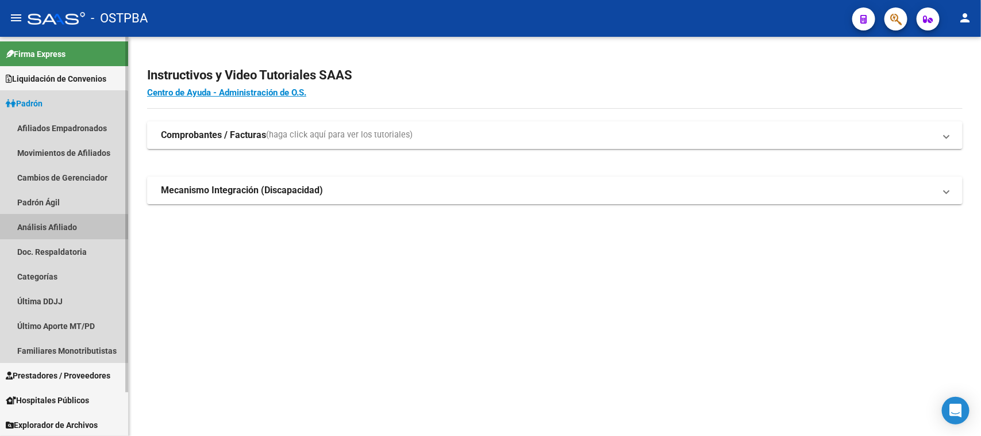
click at [53, 227] on link "Análisis Afiliado" at bounding box center [64, 226] width 128 height 25
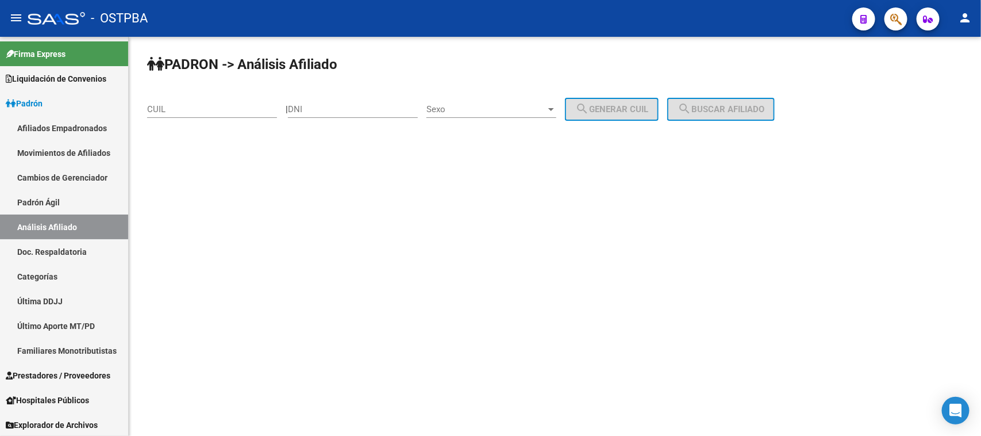
click at [249, 107] on input "CUIL" at bounding box center [212, 109] width 130 height 10
type input "27-33310894-7"
click at [763, 109] on span "search Buscar afiliado" at bounding box center [721, 109] width 87 height 10
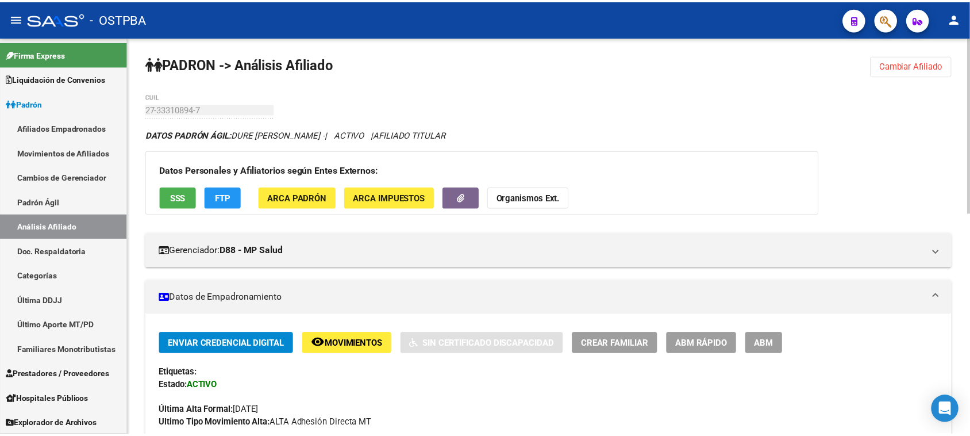
scroll to position [72, 0]
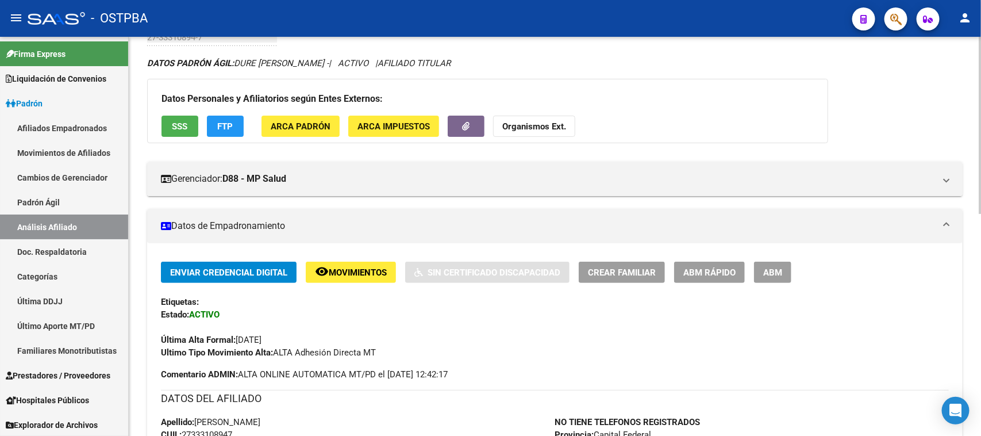
click at [178, 122] on span "SSS" at bounding box center [180, 126] width 16 height 10
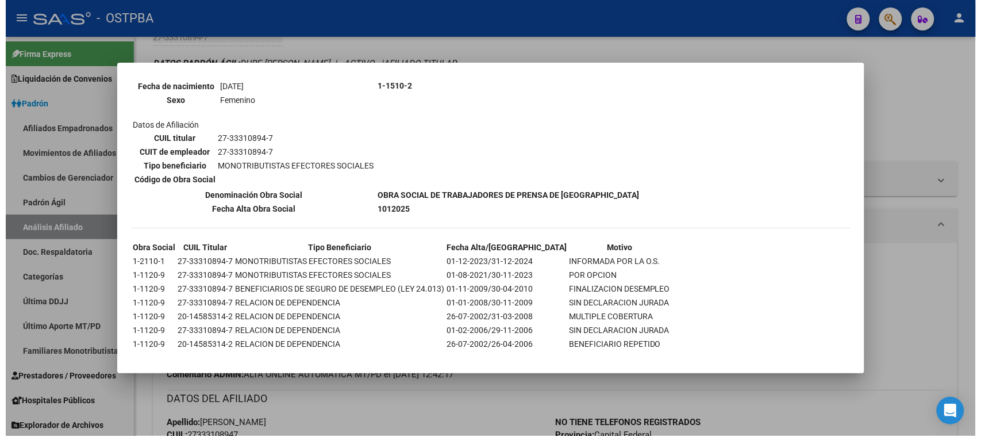
scroll to position [153, 0]
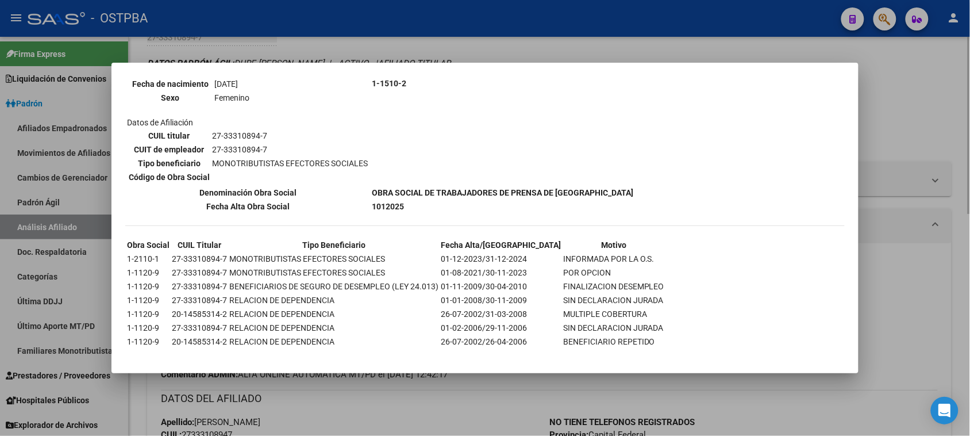
drag, startPoint x: 138, startPoint y: 403, endPoint x: 147, endPoint y: 392, distance: 14.3
click at [138, 402] on div at bounding box center [485, 218] width 970 height 436
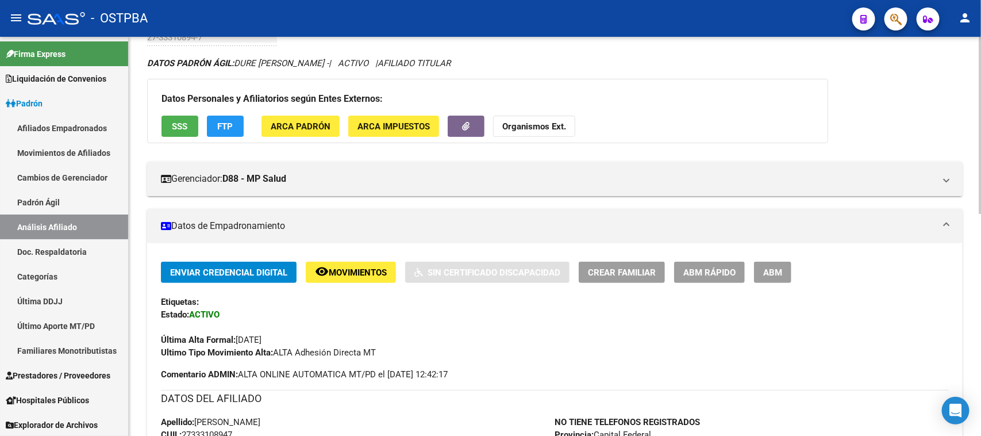
scroll to position [503, 0]
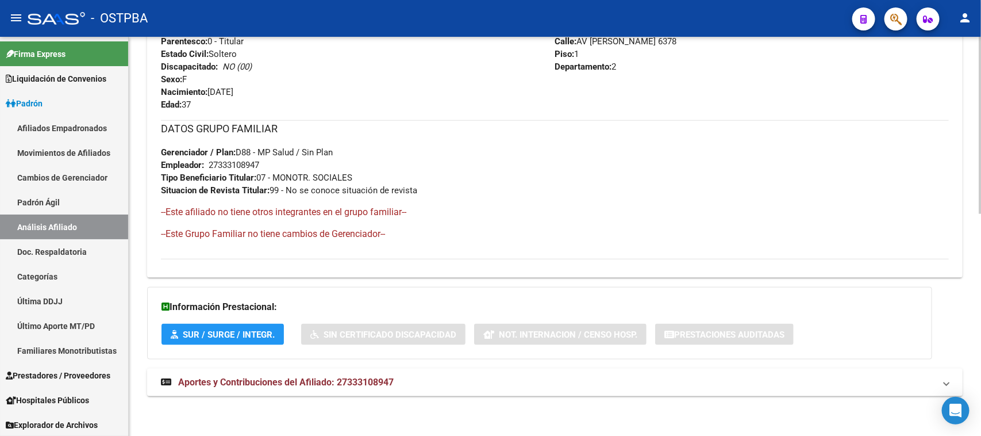
drag, startPoint x: 323, startPoint y: 391, endPoint x: 326, endPoint y: 380, distance: 11.3
click at [323, 389] on mat-expansion-panel-header "Aportes y Contribuciones del Afiliado: 27333108947" at bounding box center [555, 382] width 816 height 28
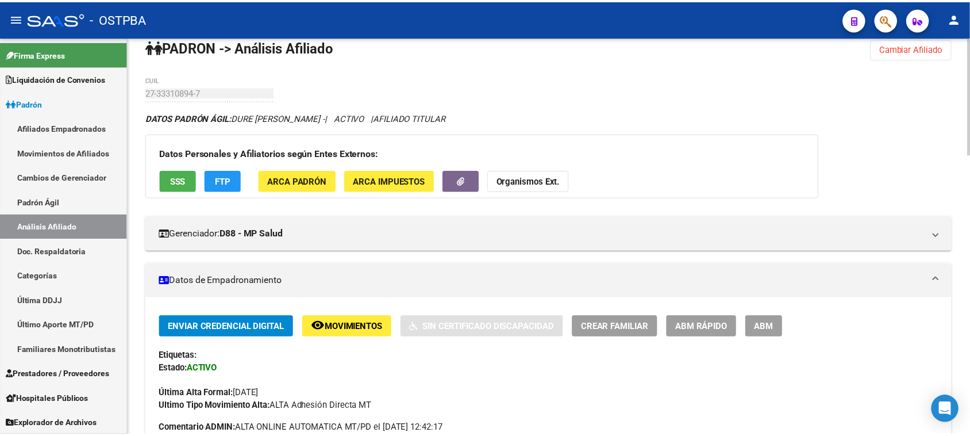
scroll to position [0, 0]
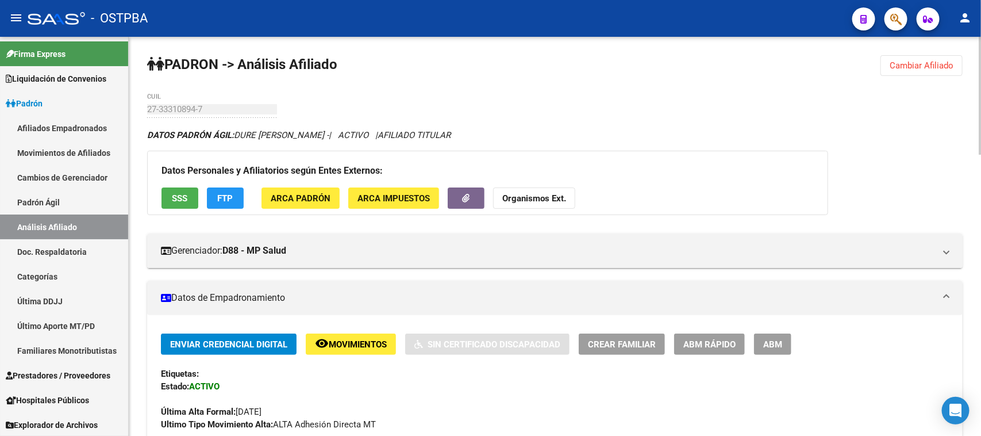
click at [179, 204] on button "SSS" at bounding box center [180, 197] width 37 height 21
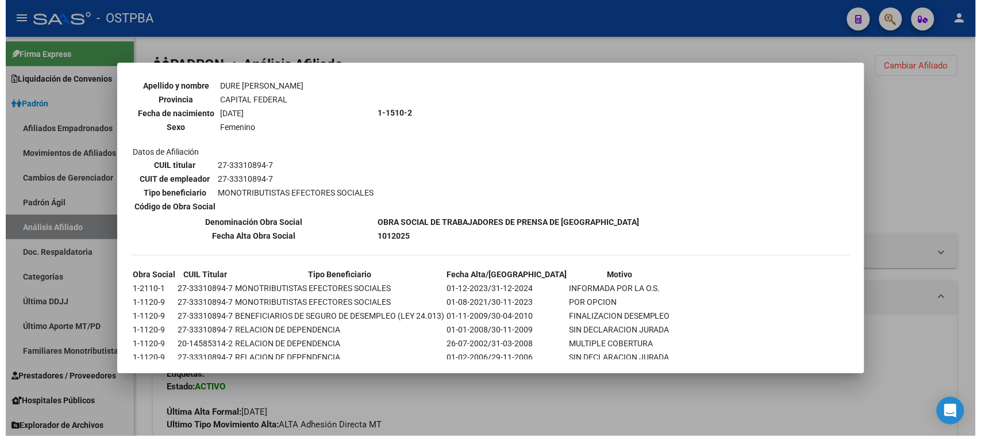
scroll to position [153, 0]
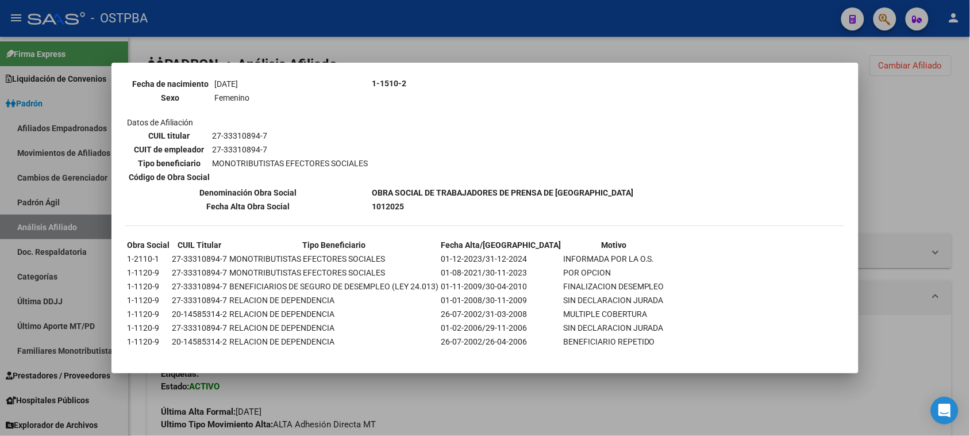
click at [130, 415] on div at bounding box center [485, 218] width 970 height 436
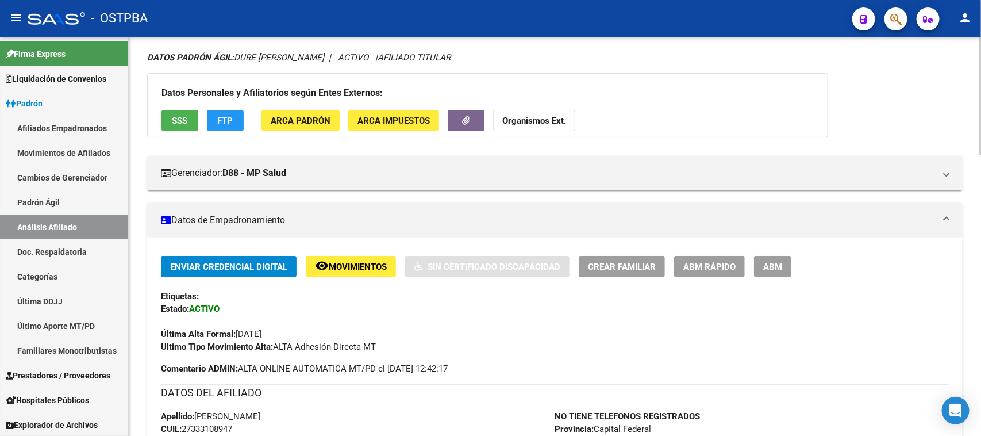
scroll to position [72, 0]
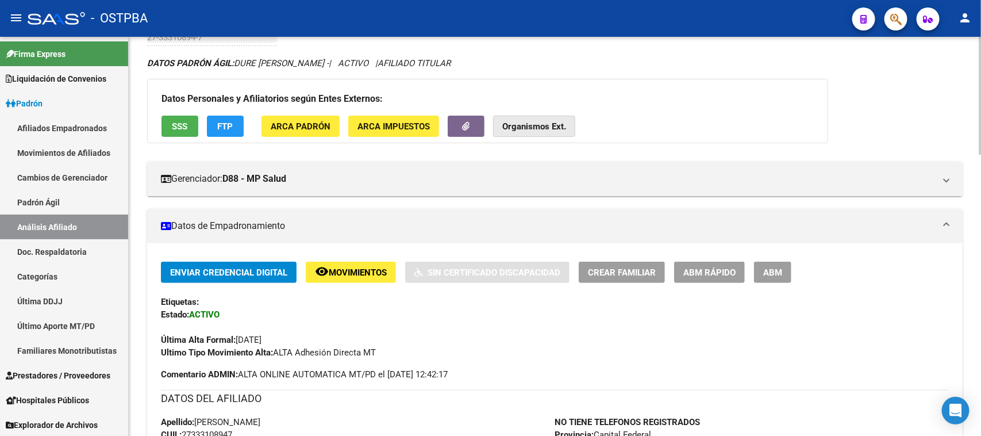
click at [551, 116] on button "Organismos Ext." at bounding box center [534, 126] width 82 height 21
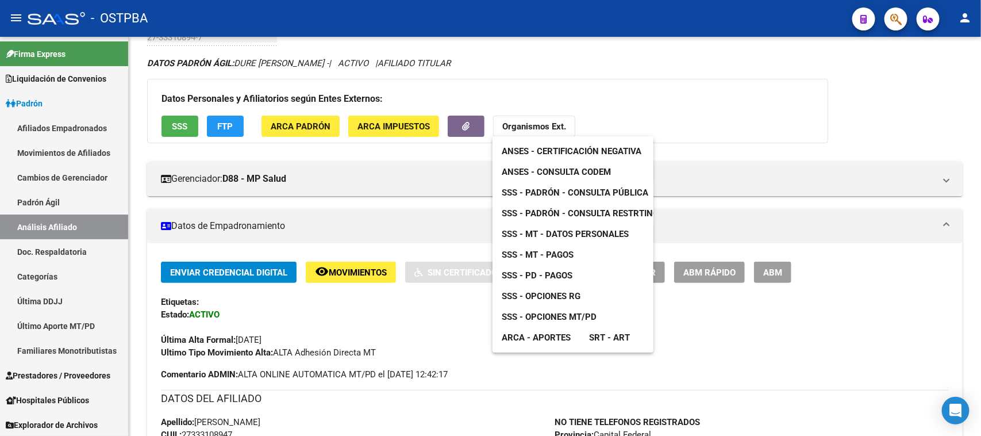
click at [577, 229] on span "SSS - MT - Datos Personales" at bounding box center [565, 234] width 127 height 10
